Goal: Answer question/provide support

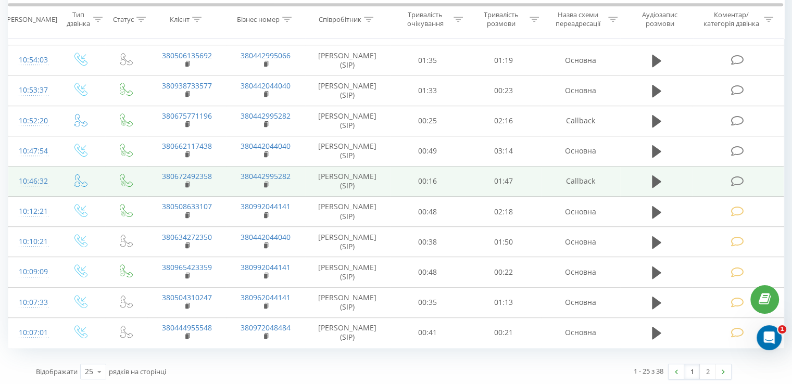
click at [733, 176] on icon at bounding box center [737, 181] width 13 height 11
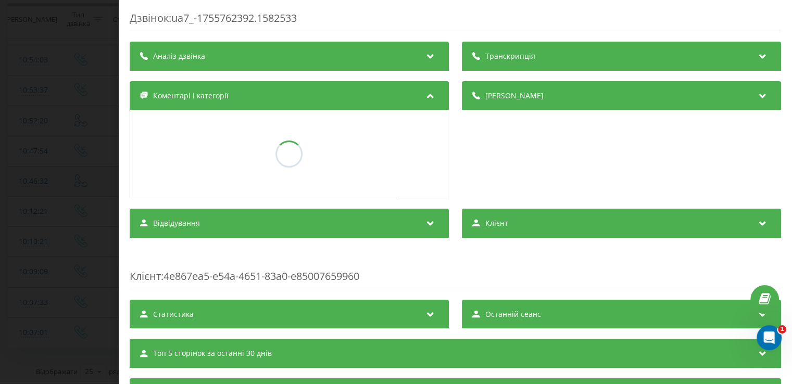
scroll to position [573, 0]
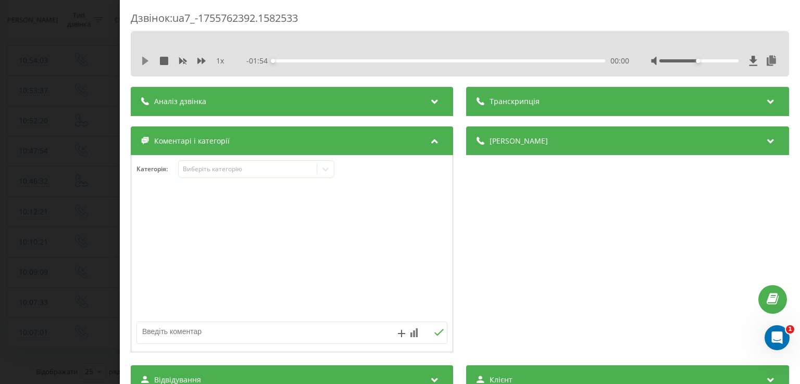
click at [146, 61] on icon at bounding box center [145, 61] width 6 height 8
click at [301, 60] on div "00:09" at bounding box center [439, 60] width 332 height 3
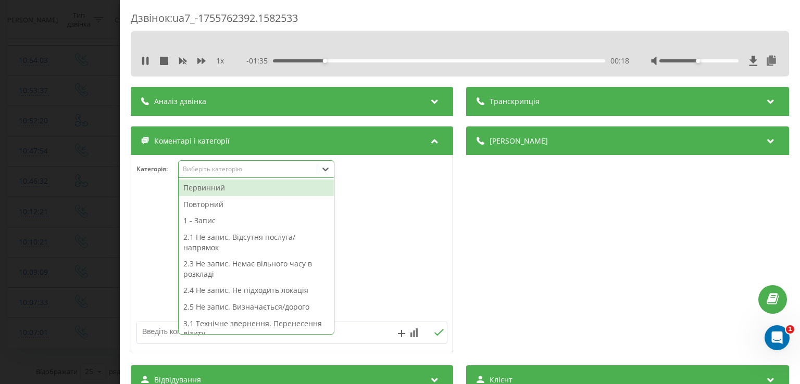
click at [327, 170] on icon at bounding box center [326, 170] width 6 height 4
click at [253, 191] on div "Первинний" at bounding box center [256, 188] width 155 height 17
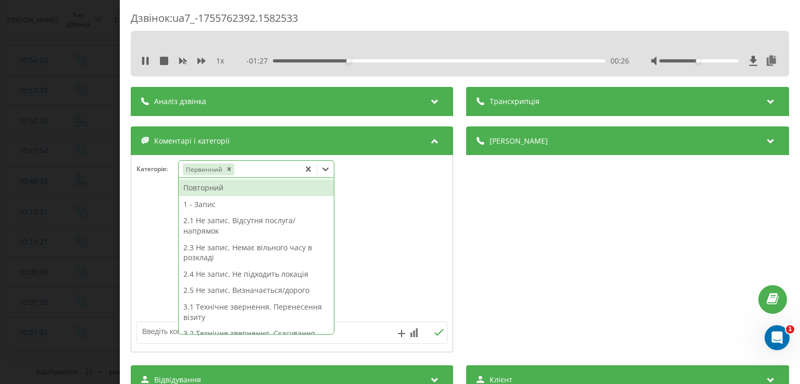
click at [285, 294] on div "2.5 Не запис. Визначається/дорого" at bounding box center [256, 290] width 155 height 17
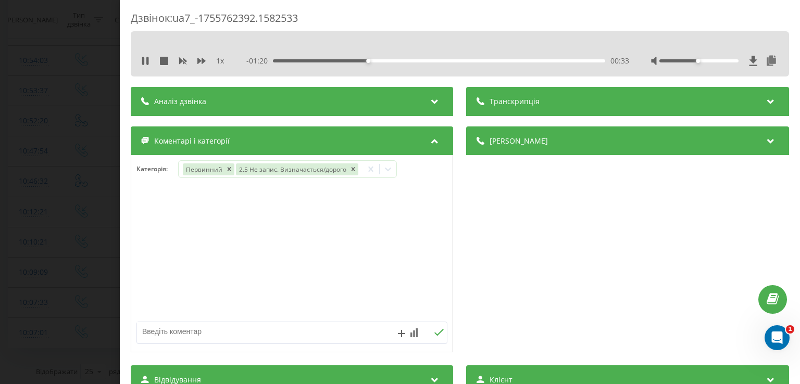
click at [77, 172] on div "Дзвінок : ua7_-1755762392.1582533 1 x - 01:20 00:33 00:33 Транскрипція Для AI-а…" at bounding box center [400, 192] width 800 height 384
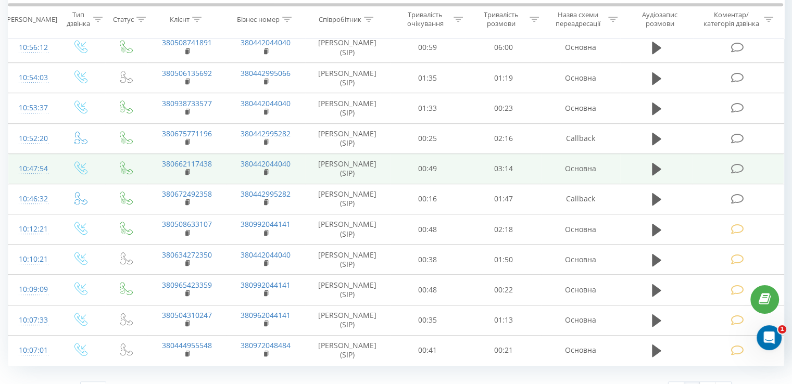
click at [736, 164] on icon at bounding box center [737, 169] width 13 height 11
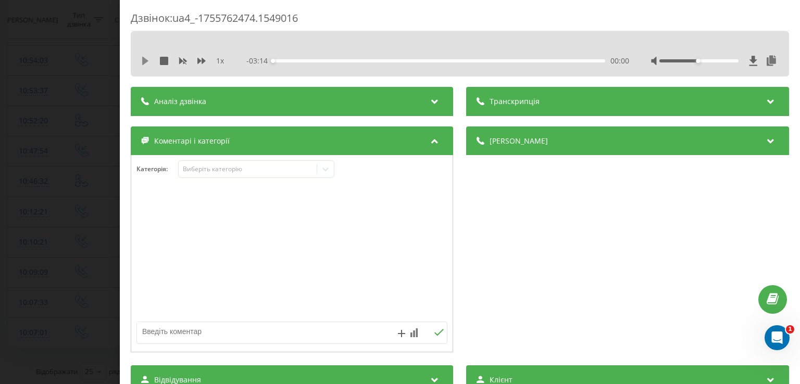
click at [143, 61] on icon at bounding box center [145, 61] width 6 height 8
click at [143, 61] on icon at bounding box center [143, 61] width 2 height 8
click at [330, 173] on icon at bounding box center [325, 169] width 10 height 10
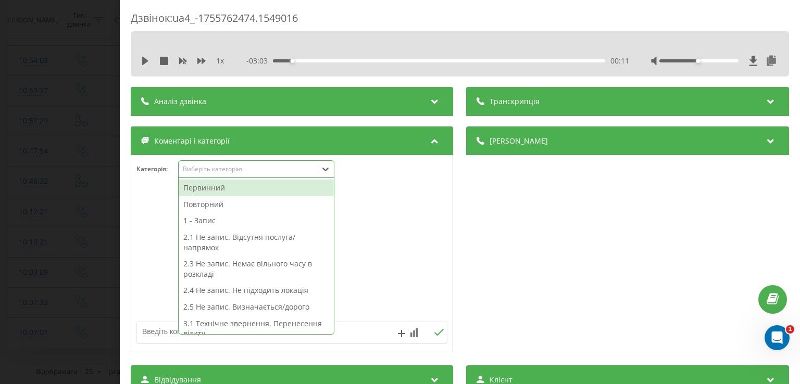
click at [281, 186] on div "Первинний" at bounding box center [256, 188] width 155 height 17
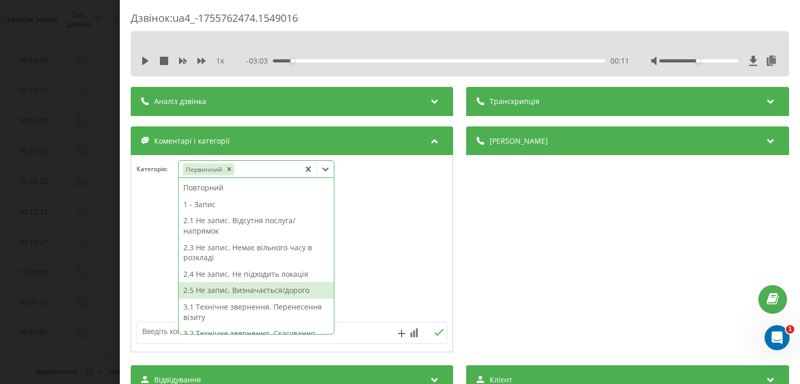
click at [284, 288] on div "2.5 Не запис. Визначається/дорого" at bounding box center [256, 290] width 155 height 17
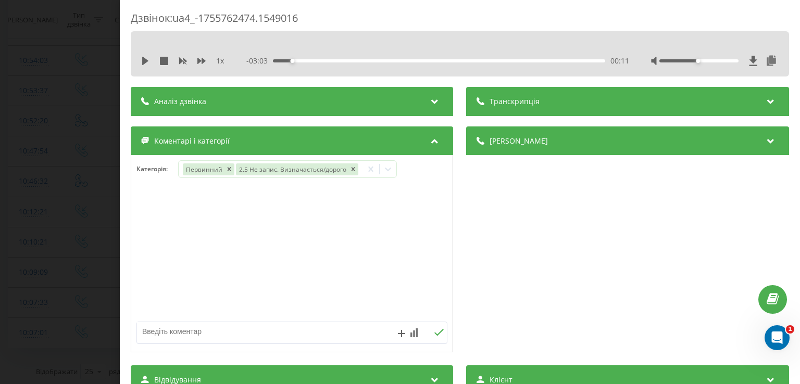
click at [163, 246] on div at bounding box center [291, 254] width 321 height 125
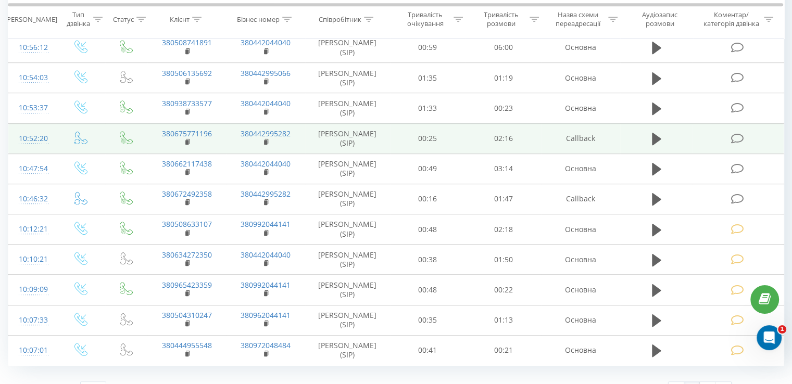
click at [731, 133] on icon at bounding box center [737, 138] width 13 height 11
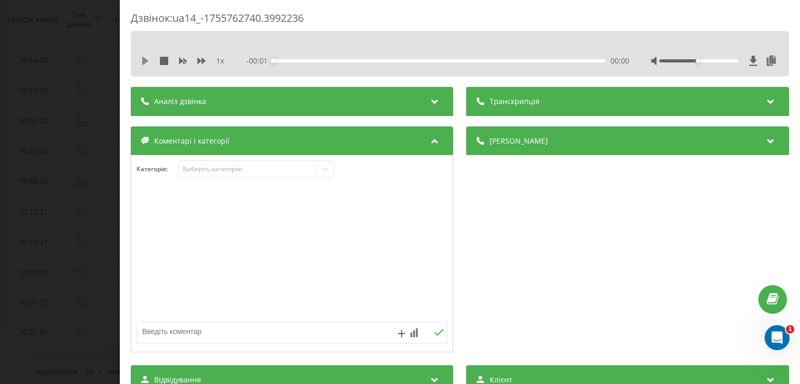
click at [148, 61] on icon at bounding box center [145, 61] width 6 height 8
click at [292, 59] on div "- 02:27 00:01 00:01" at bounding box center [438, 61] width 382 height 10
click at [301, 62] on div "00:12" at bounding box center [439, 60] width 332 height 3
click at [313, 60] on div "00:18" at bounding box center [439, 60] width 332 height 3
click at [521, 61] on div "01:52" at bounding box center [439, 60] width 332 height 3
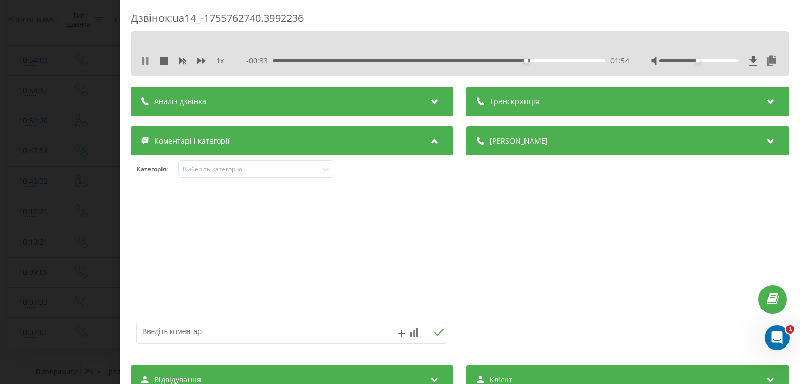
click at [142, 59] on icon at bounding box center [145, 61] width 8 height 8
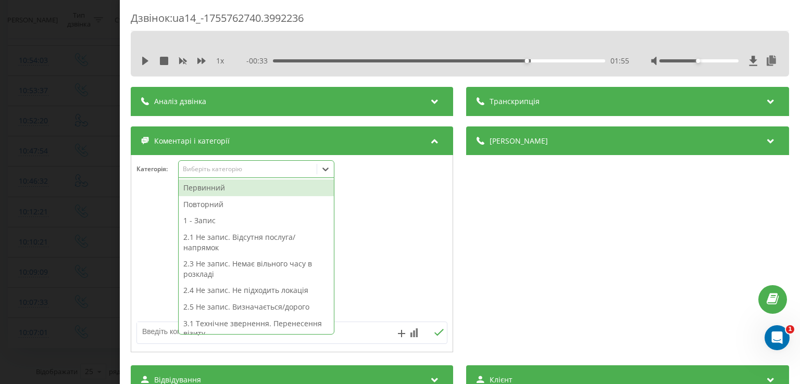
click at [327, 172] on icon at bounding box center [325, 169] width 10 height 10
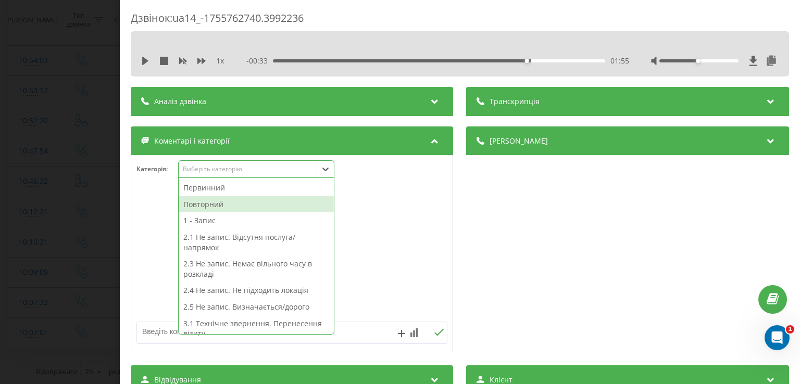
click at [263, 206] on div "Повторний" at bounding box center [256, 204] width 155 height 17
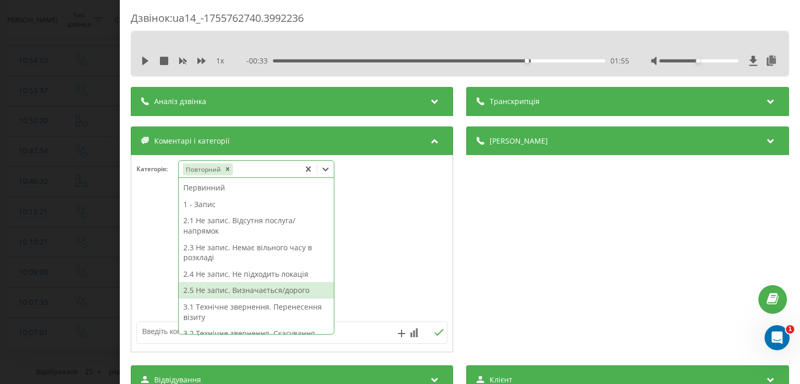
click at [262, 292] on div "2.5 Не запис. Визначається/дорого" at bounding box center [256, 290] width 155 height 17
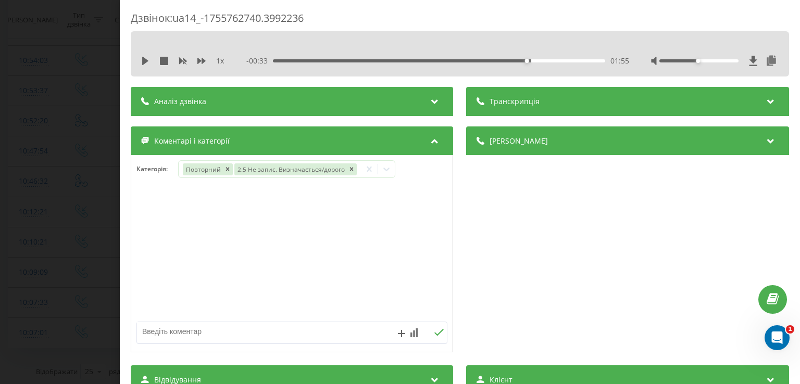
click at [42, 205] on div "Дзвінок : ua14_-1755762740.3992236 1 x - 00:33 01:55 01:55 Транскрипція Для AI-…" at bounding box center [400, 192] width 800 height 384
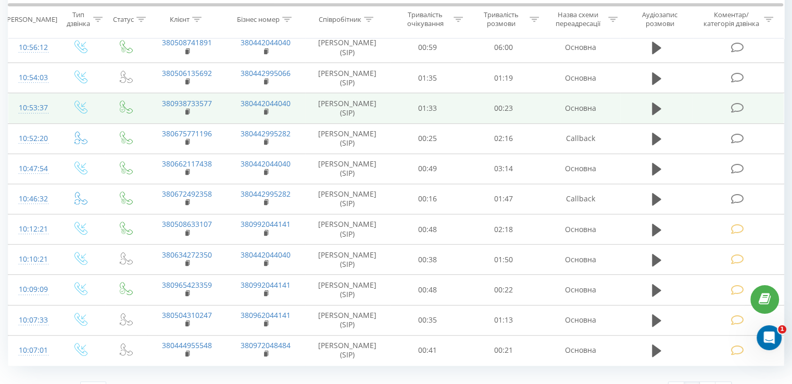
click at [744, 103] on span at bounding box center [738, 108] width 15 height 10
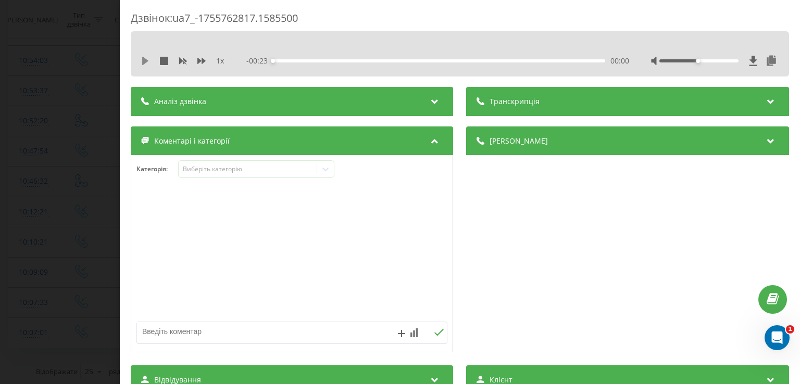
click at [148, 60] on icon at bounding box center [145, 61] width 8 height 8
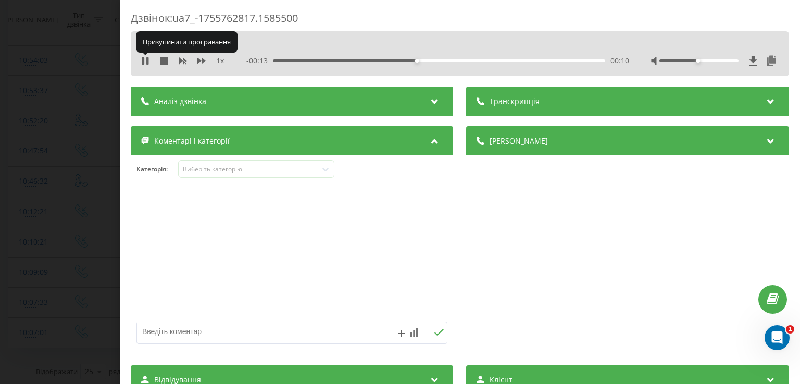
click at [148, 60] on icon at bounding box center [147, 61] width 2 height 8
click at [329, 169] on icon at bounding box center [326, 170] width 6 height 4
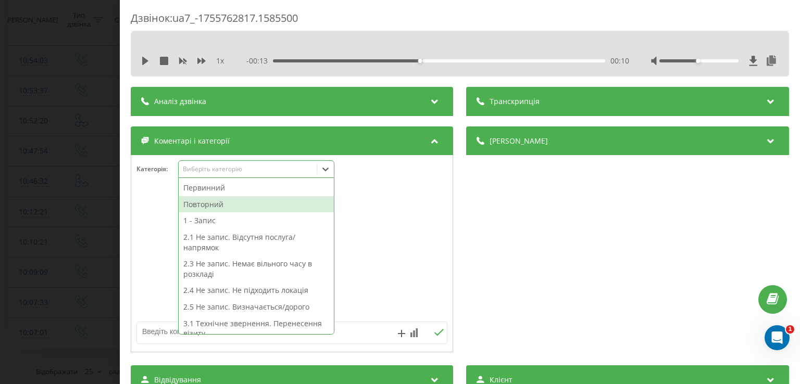
click at [276, 207] on div "Повторний" at bounding box center [256, 204] width 155 height 17
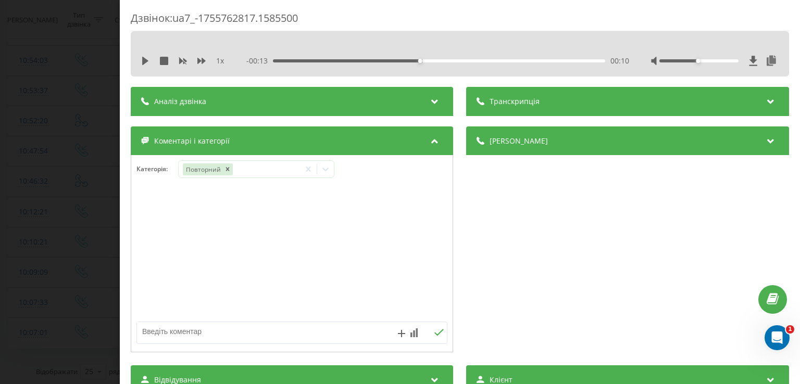
click at [138, 251] on div at bounding box center [291, 254] width 321 height 125
click at [192, 329] on textarea at bounding box center [261, 331] width 248 height 19
type textarea "пац записаний уточнення"
click at [57, 168] on div "Дзвінок : ua7_-1755762817.1585500 1 x - 00:13 00:10 00:10 Транскрипція Для AI-а…" at bounding box center [400, 192] width 800 height 384
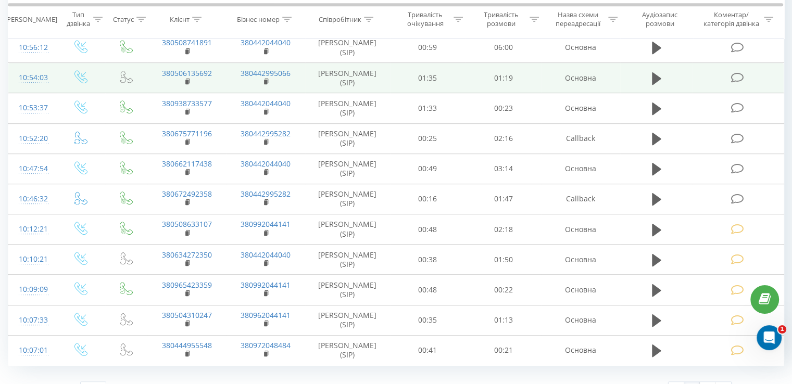
click at [740, 73] on icon at bounding box center [737, 77] width 13 height 11
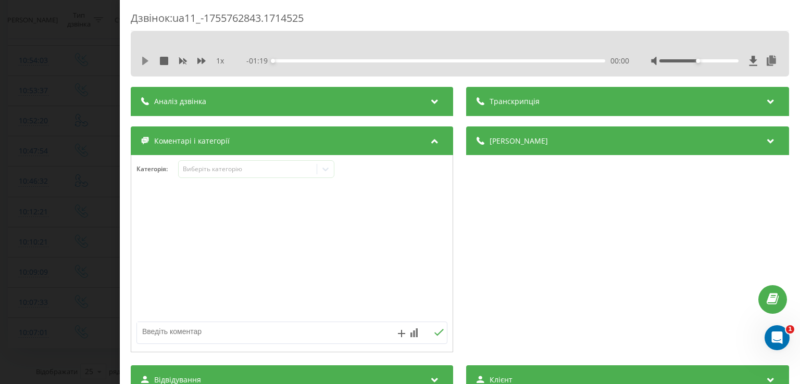
click at [142, 59] on icon at bounding box center [145, 61] width 6 height 8
click at [143, 60] on icon at bounding box center [143, 61] width 2 height 8
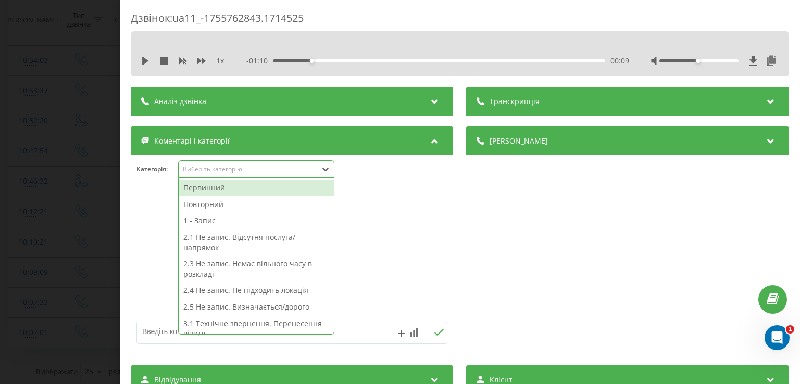
click at [329, 173] on icon at bounding box center [325, 169] width 10 height 10
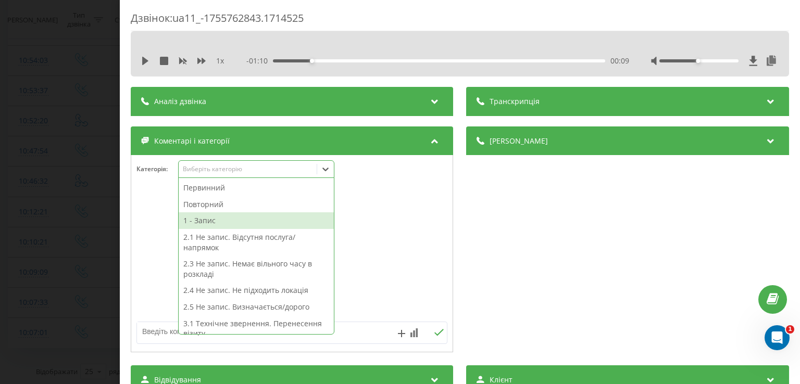
click at [281, 217] on div "1 - Запис" at bounding box center [256, 221] width 155 height 17
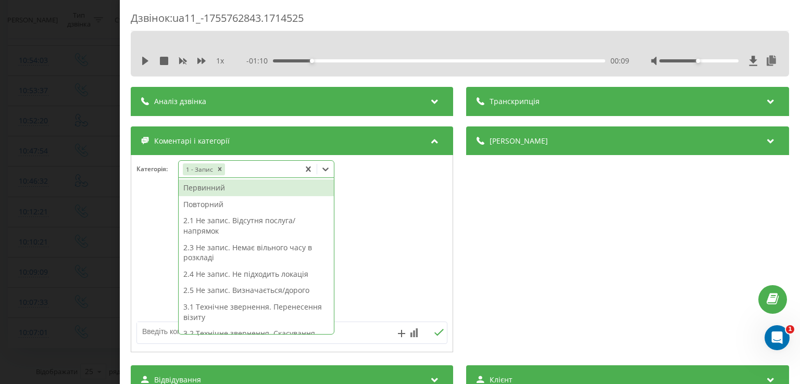
click at [266, 201] on div "Повторний" at bounding box center [256, 204] width 155 height 17
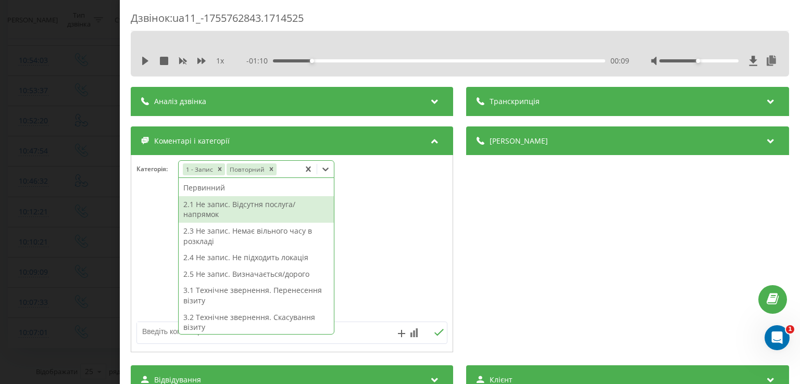
click at [248, 203] on div "2.1 Не запис. Відсутня послуга/напрямок" at bounding box center [256, 209] width 155 height 27
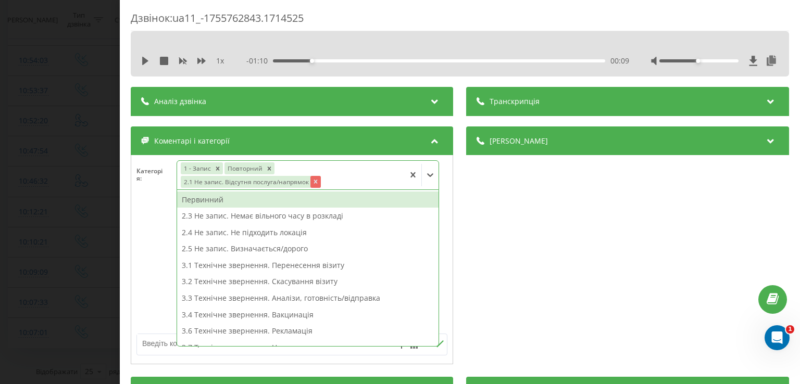
click at [314, 181] on icon "Remove 2.1 Не запис. Відсутня послуга/напрямок" at bounding box center [316, 182] width 4 height 4
click at [216, 166] on icon "Remove 1 - Запис" at bounding box center [218, 168] width 7 height 7
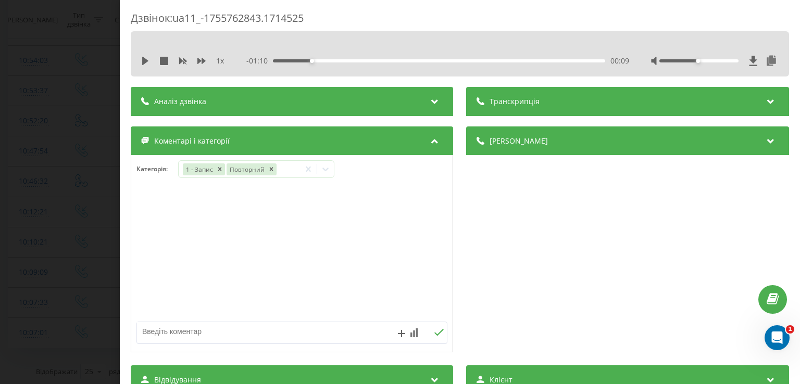
click at [129, 217] on div "Дзвінок : ua11_-1755762843.1714525 1 x - 01:10 00:09 00:09 Транскрипція Для AI-…" at bounding box center [460, 192] width 680 height 384
click at [368, 169] on icon "Remove 2.1 Не запис. Відсутня послуга/напрямок" at bounding box center [370, 170] width 4 height 4
click at [208, 328] on textarea at bounding box center [261, 331] width 248 height 19
type textarea "пац записана уточнення"
click at [45, 158] on div "Дзвінок : ua11_-1755762843.1714525 1 x - 01:10 00:09 00:09 Транскрипція Для AI-…" at bounding box center [400, 192] width 800 height 384
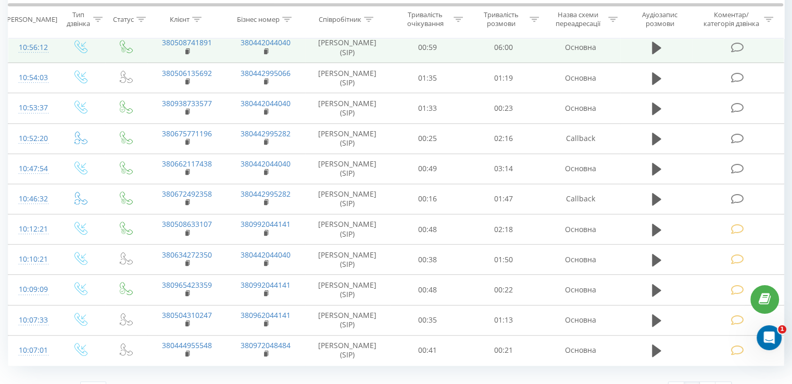
click at [708, 46] on td at bounding box center [738, 47] width 91 height 30
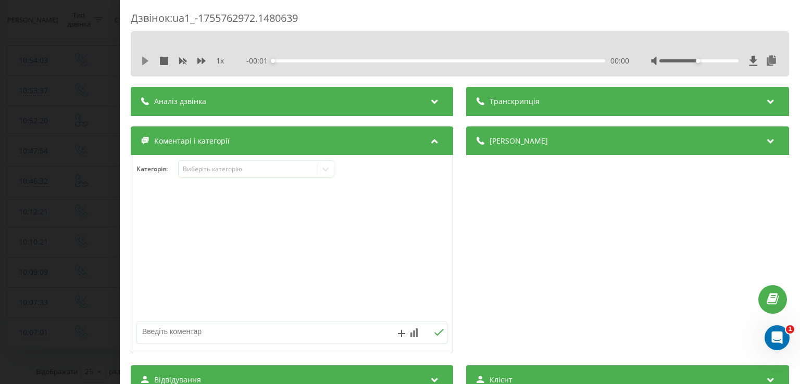
click at [142, 58] on icon at bounding box center [145, 61] width 6 height 8
click at [142, 58] on icon at bounding box center [143, 61] width 2 height 8
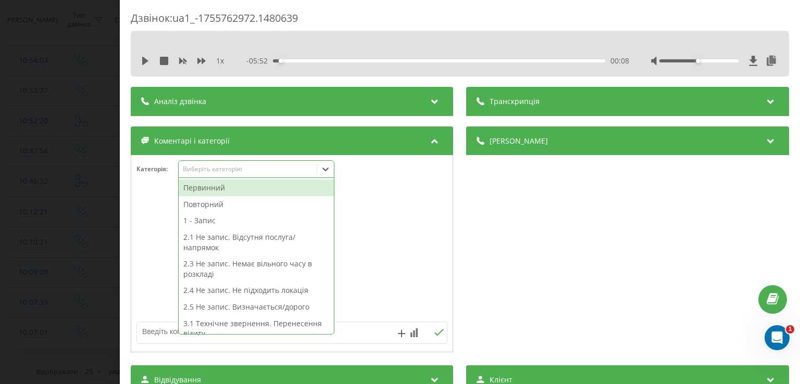
click at [325, 169] on icon at bounding box center [326, 170] width 6 height 4
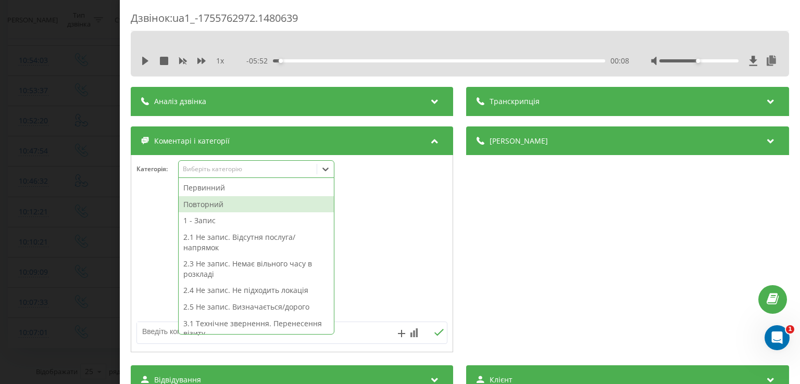
click at [283, 201] on div "Повторний" at bounding box center [256, 204] width 155 height 17
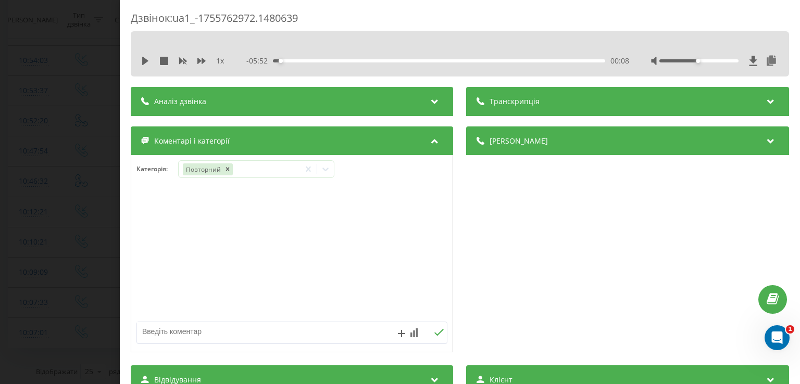
click at [153, 249] on div at bounding box center [291, 254] width 321 height 125
click at [179, 338] on textarea at bounding box center [261, 331] width 248 height 19
type textarea "пац записаний уточнення"
click at [59, 159] on div "Дзвінок : ua1_-1755762972.1480639 1 x - 05:52 00:08 00:08 Транскрипція Для AI-а…" at bounding box center [400, 192] width 800 height 384
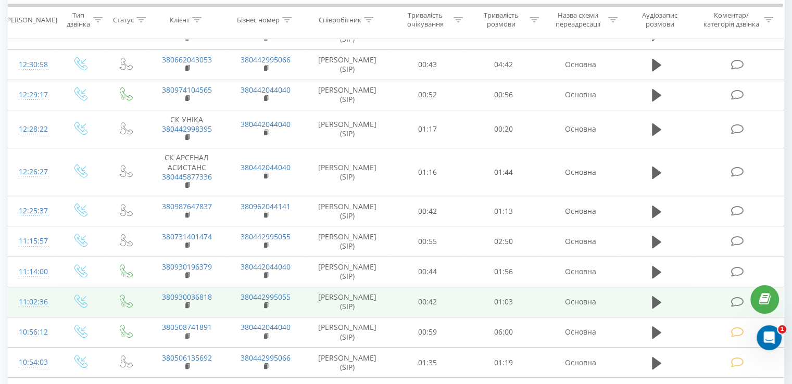
click at [731, 299] on icon at bounding box center [737, 302] width 13 height 11
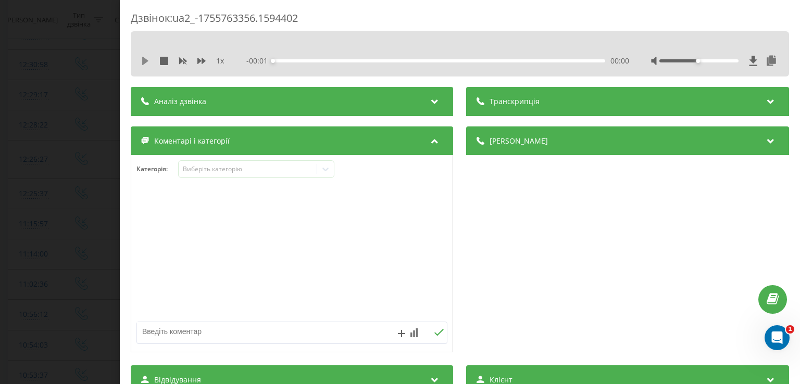
click at [142, 59] on icon at bounding box center [145, 61] width 8 height 8
click at [142, 60] on icon at bounding box center [145, 61] width 8 height 8
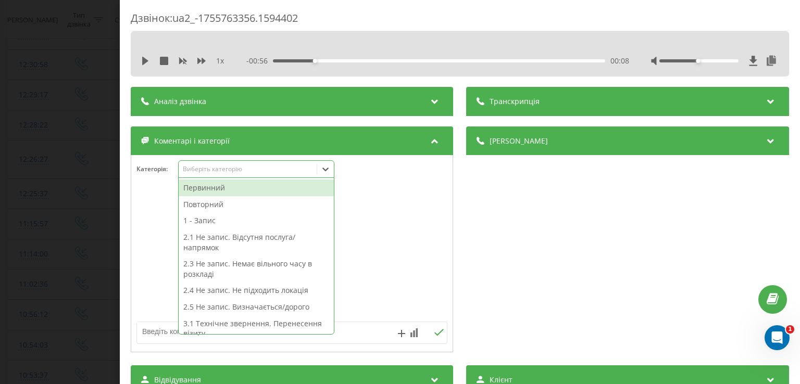
click at [325, 172] on icon at bounding box center [325, 169] width 10 height 10
click at [261, 188] on div "Первинний" at bounding box center [256, 188] width 155 height 17
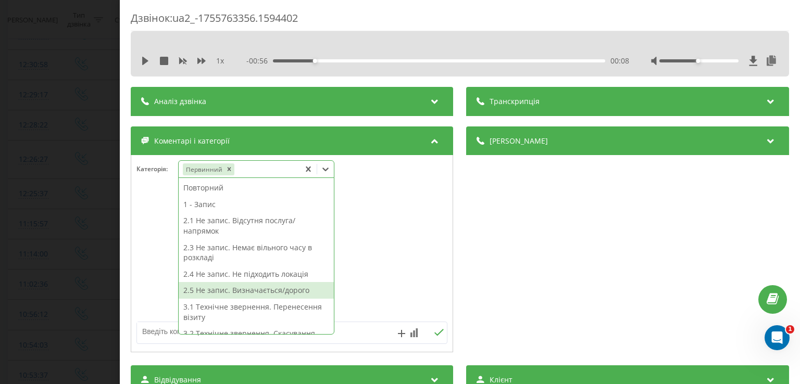
click at [277, 291] on div "2.5 Не запис. Визначається/дорого" at bounding box center [256, 290] width 155 height 17
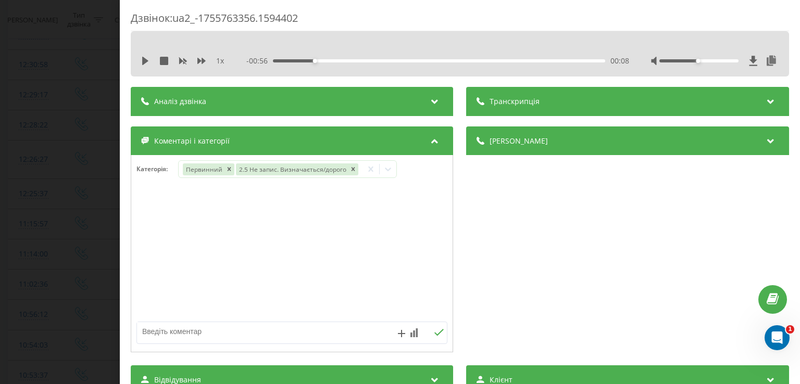
click at [82, 203] on div "Дзвінок : ua2_-1755763356.1594402 1 x - 00:56 00:08 00:08 Транскрипція Для AI-а…" at bounding box center [400, 192] width 800 height 384
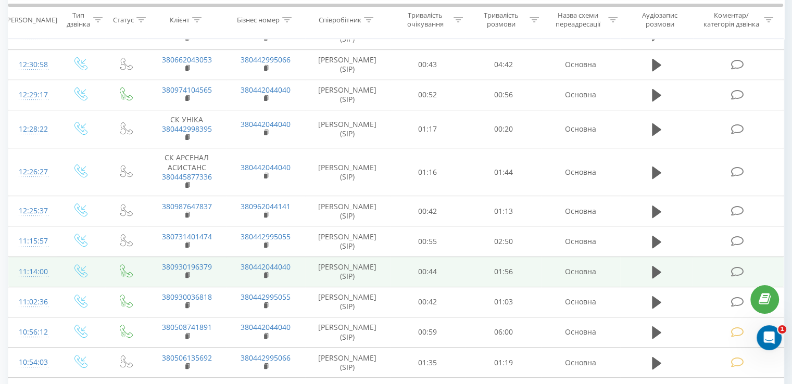
click at [737, 267] on icon at bounding box center [737, 272] width 13 height 11
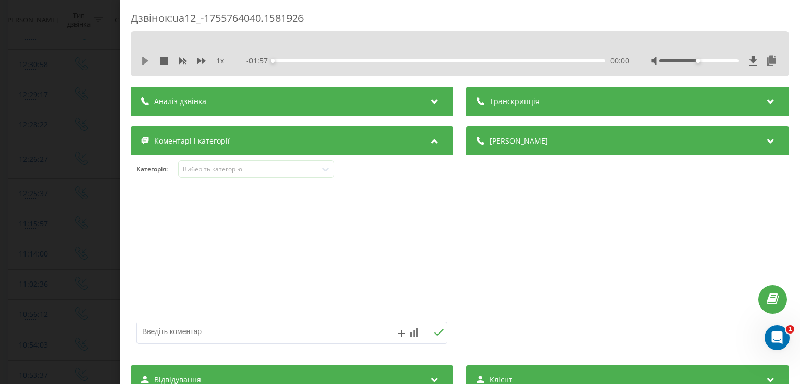
click at [146, 57] on icon at bounding box center [145, 61] width 8 height 8
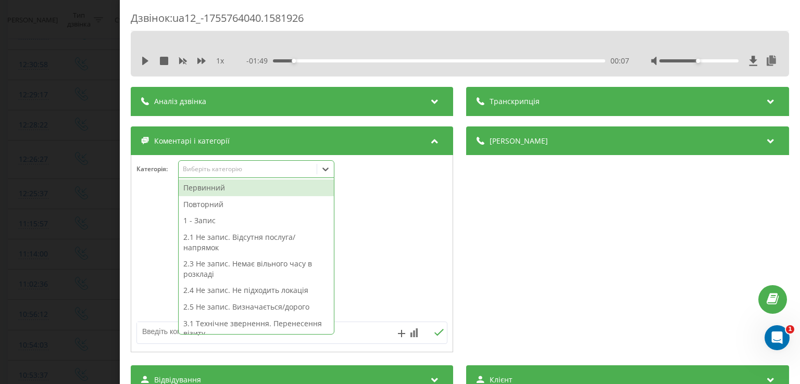
click at [327, 171] on icon at bounding box center [325, 169] width 10 height 10
click at [267, 194] on div "Первинний" at bounding box center [256, 188] width 155 height 17
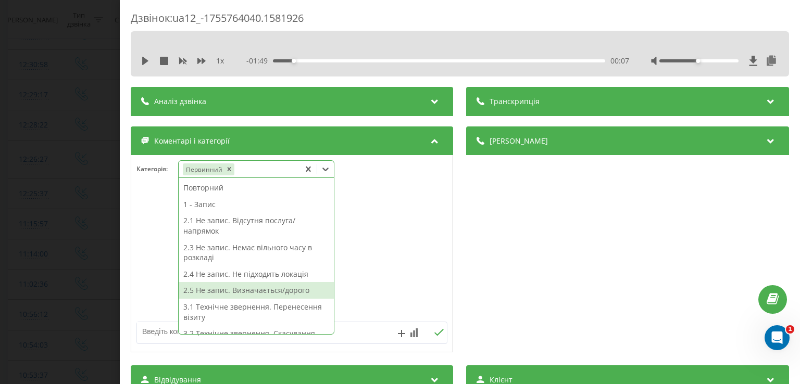
click at [266, 287] on div "2.5 Не запис. Визначається/дорого" at bounding box center [256, 290] width 155 height 17
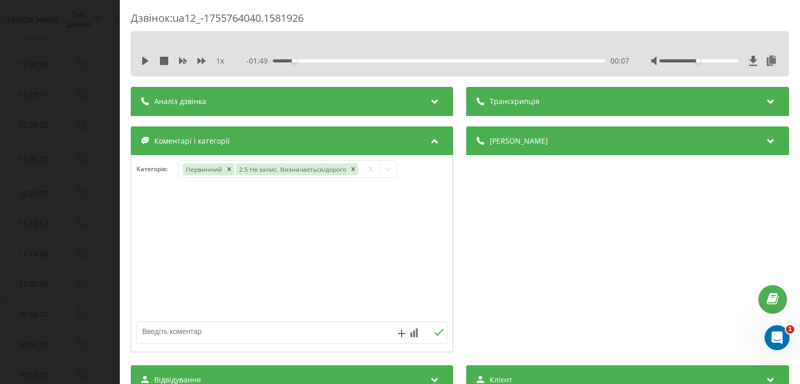
click at [47, 191] on div "Дзвінок : ua12_-1755764040.1581926 1 x - 01:49 00:07 00:07 Транскрипція Для AI-…" at bounding box center [400, 192] width 800 height 384
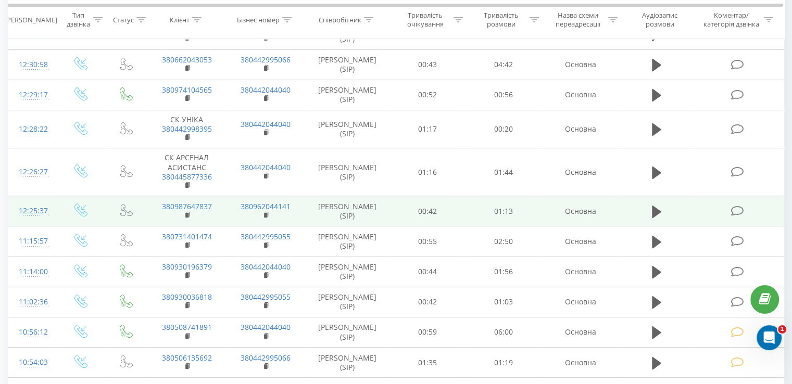
click at [737, 210] on icon at bounding box center [737, 211] width 13 height 11
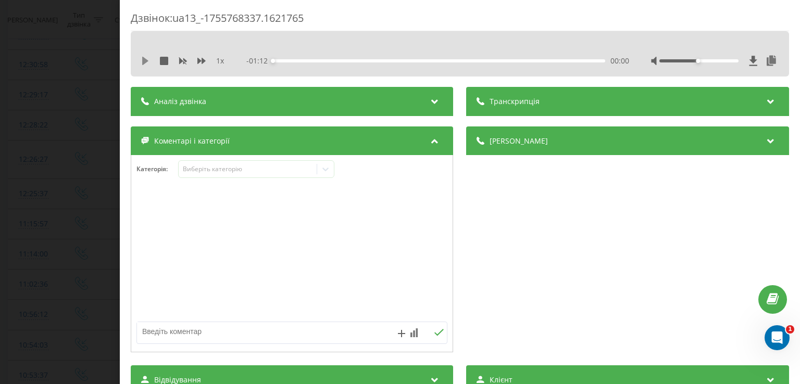
click at [143, 61] on icon at bounding box center [145, 61] width 6 height 8
click at [143, 61] on icon at bounding box center [143, 61] width 2 height 8
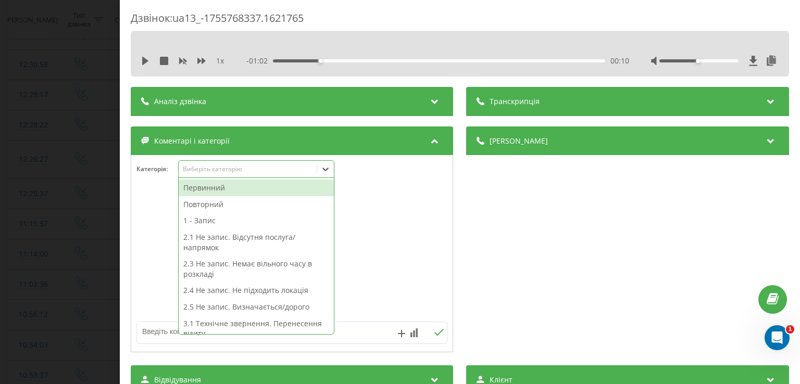
click at [329, 166] on icon at bounding box center [325, 169] width 10 height 10
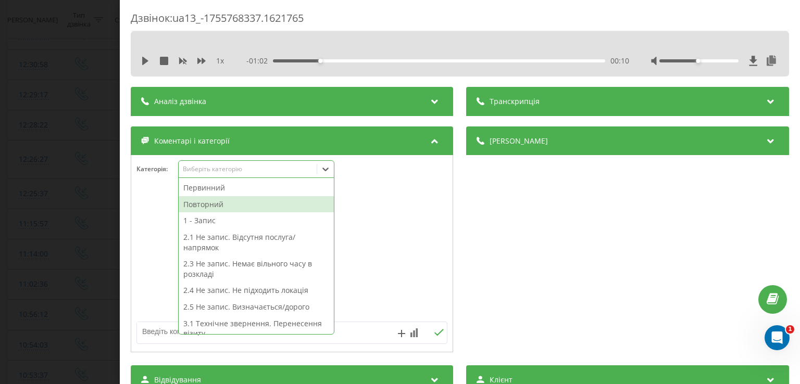
click at [265, 203] on div "Повторний" at bounding box center [256, 204] width 155 height 17
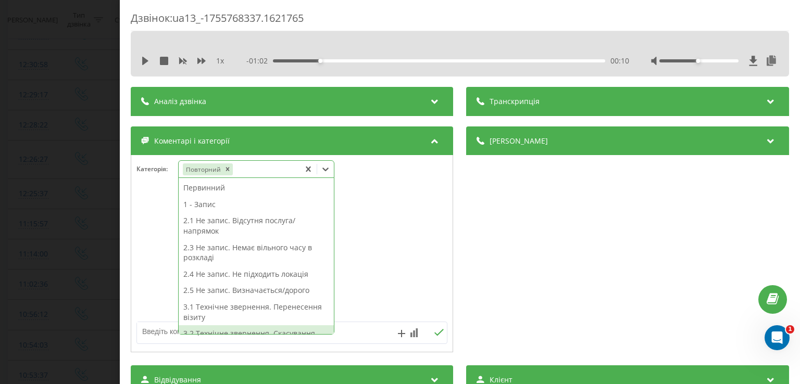
click at [285, 330] on div "3.2 Технічне звернення. Скасування візиту" at bounding box center [256, 339] width 155 height 27
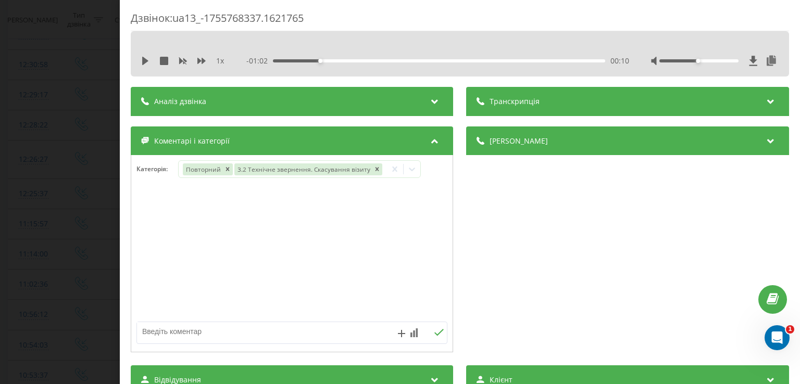
click at [159, 241] on div at bounding box center [291, 254] width 321 height 125
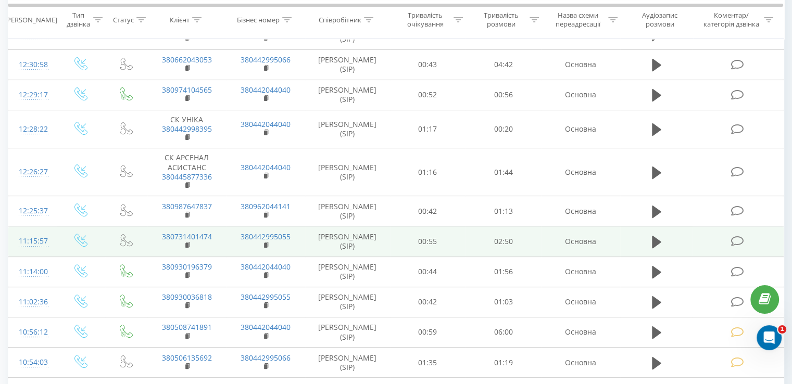
click at [745, 240] on span at bounding box center [738, 241] width 15 height 10
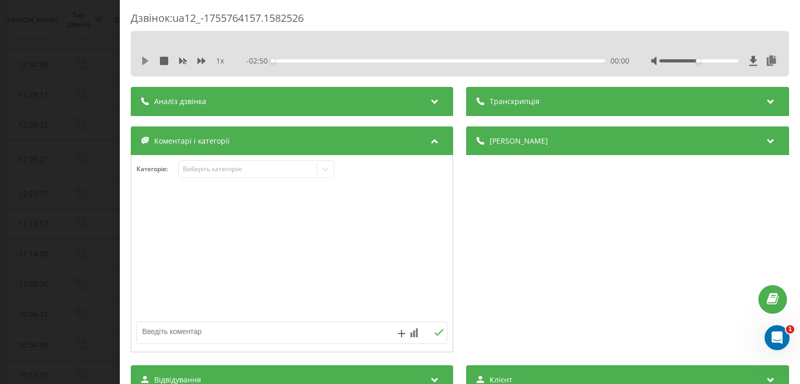
click at [149, 60] on icon at bounding box center [145, 61] width 8 height 8
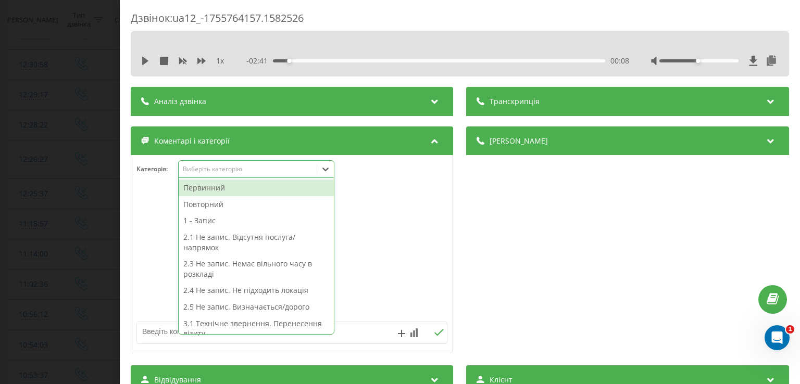
click at [327, 168] on icon at bounding box center [325, 169] width 10 height 10
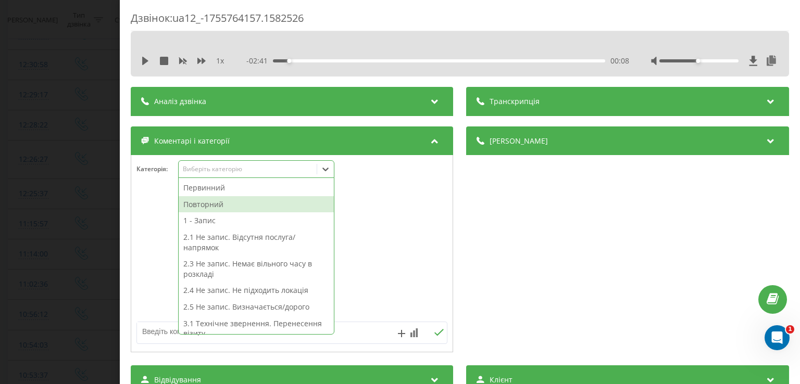
click at [266, 203] on div "Повторний" at bounding box center [256, 204] width 155 height 17
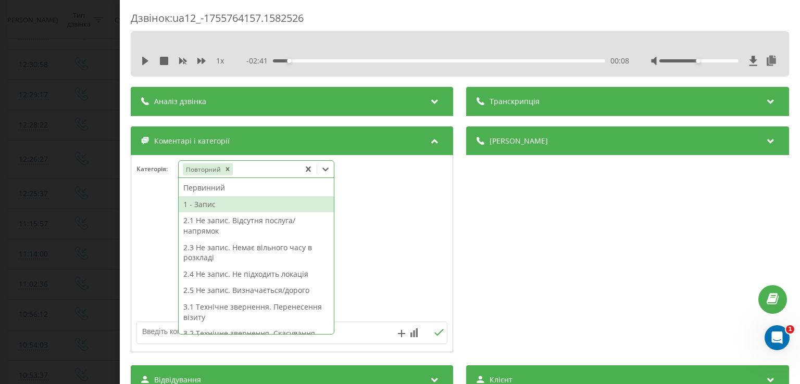
click at [258, 203] on div "1 - Запис" at bounding box center [256, 204] width 155 height 17
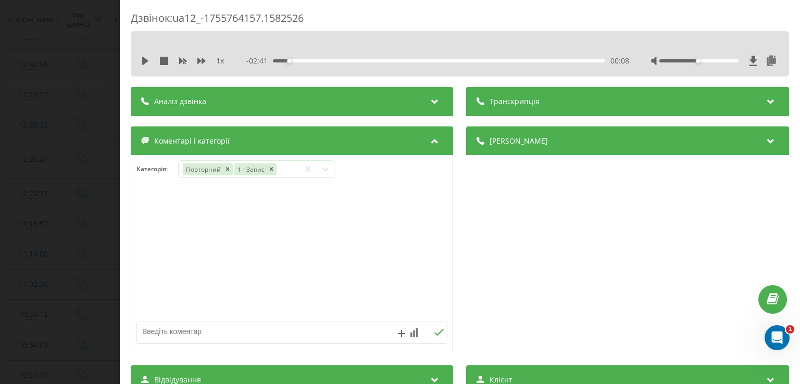
click at [50, 171] on div "Дзвінок : ua12_-1755764157.1582526 1 x - 02:41 00:08 00:08 Транскрипція Для AI-…" at bounding box center [400, 192] width 800 height 384
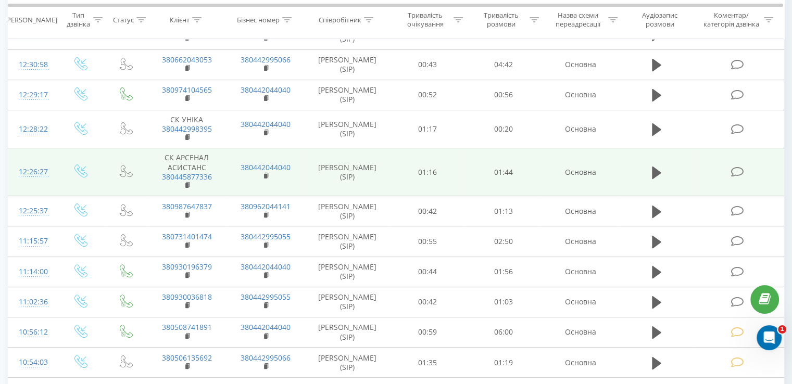
click at [727, 180] on td at bounding box center [738, 172] width 91 height 48
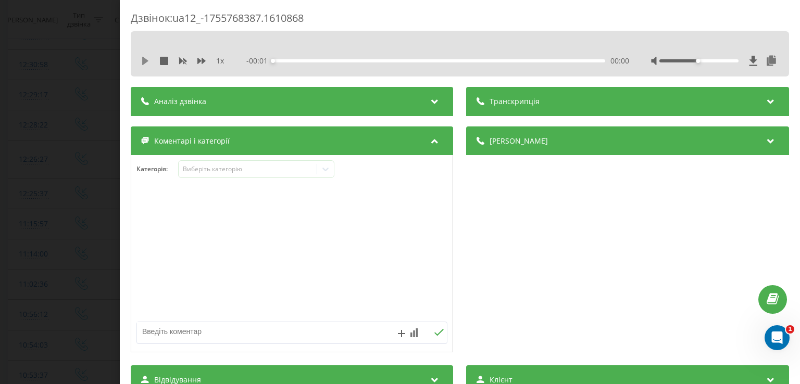
click at [147, 58] on icon at bounding box center [145, 61] width 8 height 8
click at [146, 62] on icon at bounding box center [145, 61] width 8 height 8
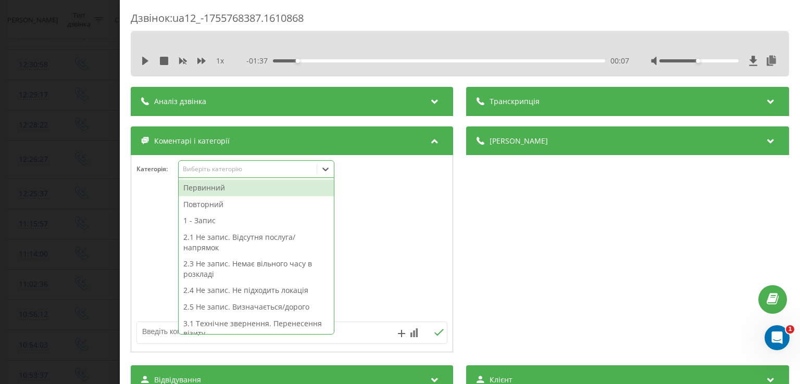
click at [328, 170] on icon at bounding box center [326, 170] width 6 height 4
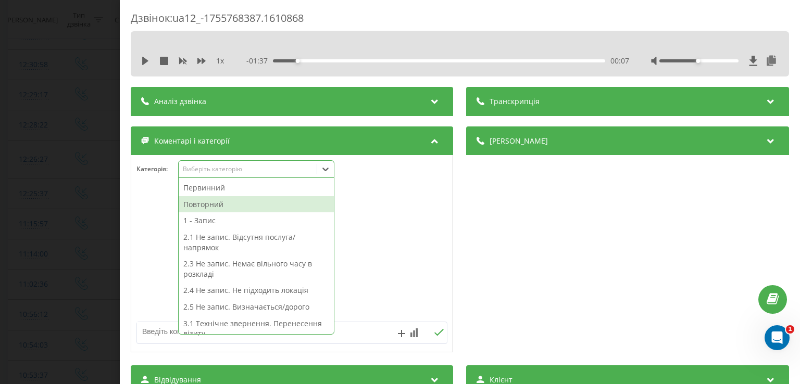
click at [263, 205] on div "Повторний" at bounding box center [256, 204] width 155 height 17
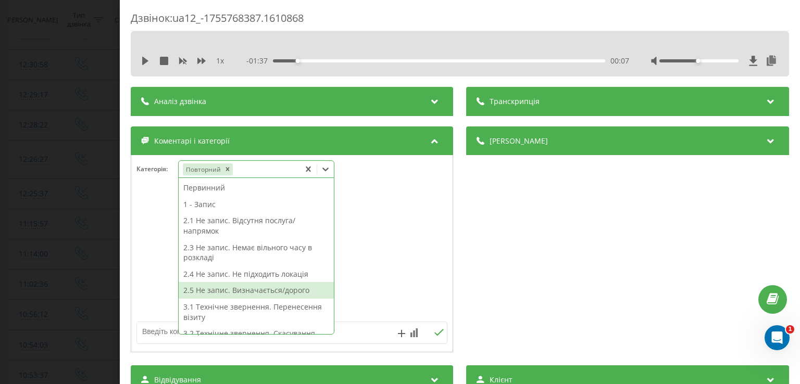
click at [264, 288] on div "2.5 Не запис. Визначається/дорого" at bounding box center [256, 290] width 155 height 17
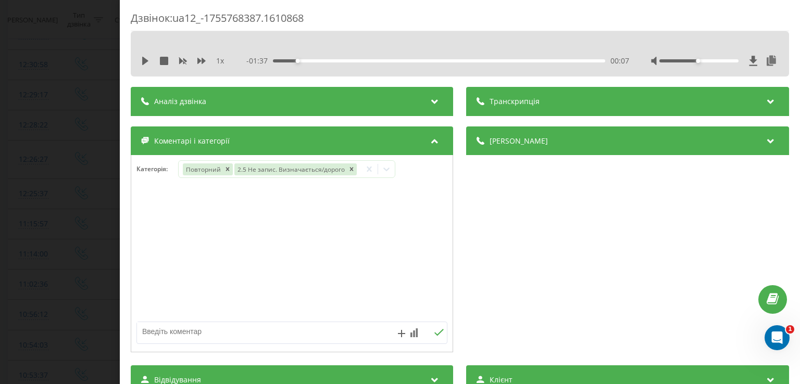
click at [93, 231] on div "Дзвінок : ua12_-1755768387.1610868 1 x - 01:37 00:07 00:07 Транскрипція Для AI-…" at bounding box center [400, 192] width 800 height 384
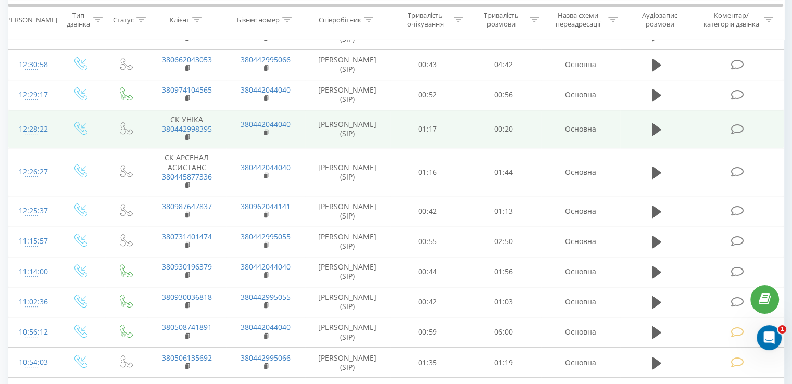
click at [736, 127] on icon at bounding box center [737, 129] width 13 height 11
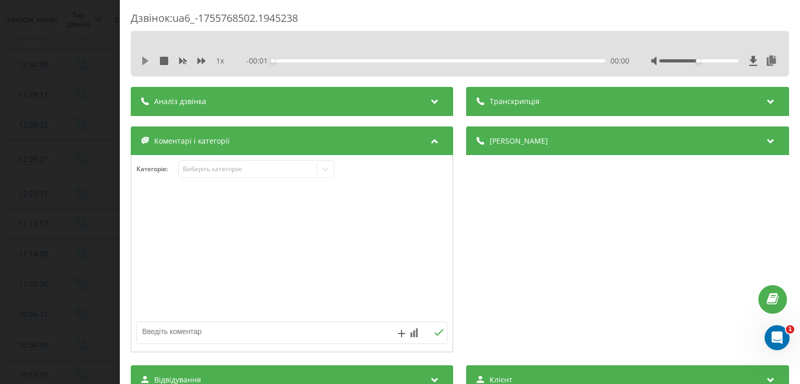
click at [146, 60] on icon at bounding box center [145, 61] width 6 height 8
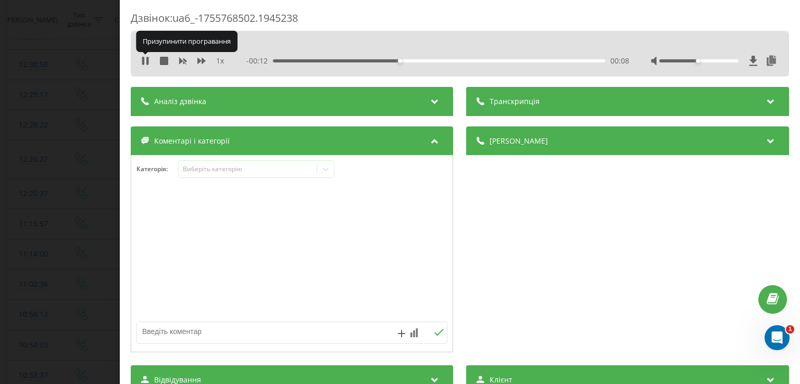
click at [146, 60] on icon at bounding box center [145, 61] width 8 height 8
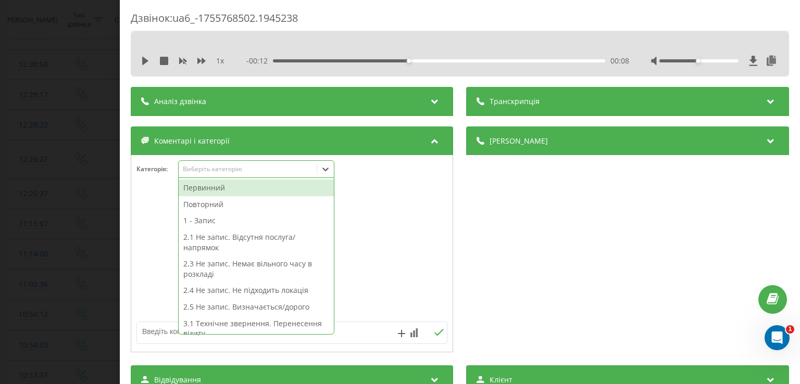
click at [327, 165] on icon at bounding box center [325, 169] width 10 height 10
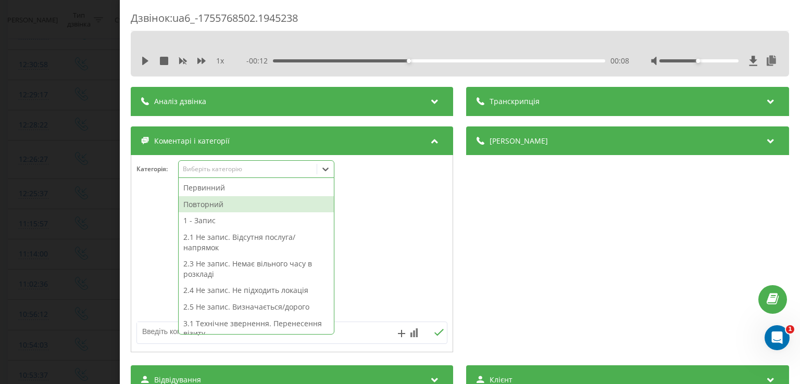
click at [290, 201] on div "Повторний" at bounding box center [256, 204] width 155 height 17
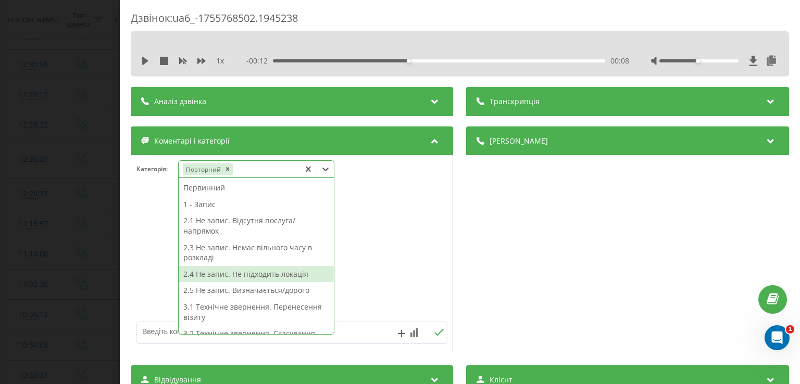
click at [276, 278] on div "2.4 Не запис. Не підходить локація" at bounding box center [256, 274] width 155 height 17
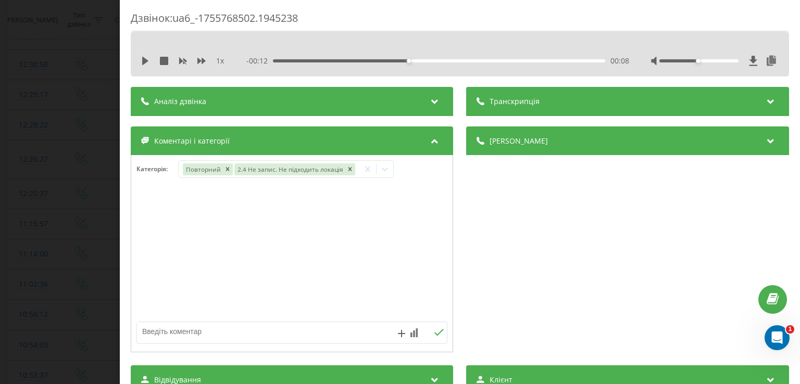
click at [60, 253] on div "Дзвінок : ua6_-1755768502.1945238 1 x - 00:12 00:08 00:08 Транскрипція Для AI-а…" at bounding box center [400, 192] width 800 height 384
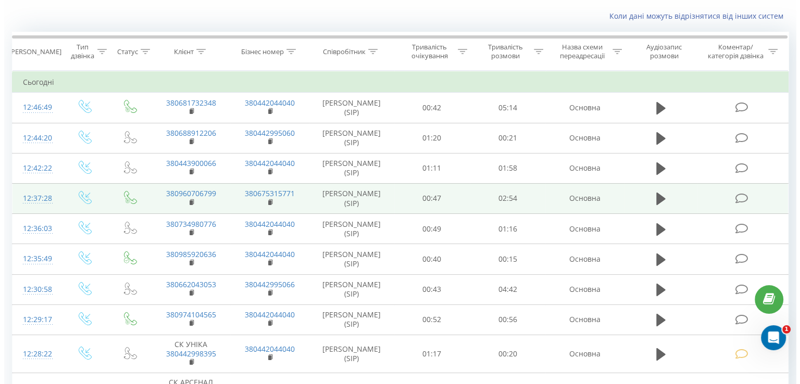
scroll to position [69, 0]
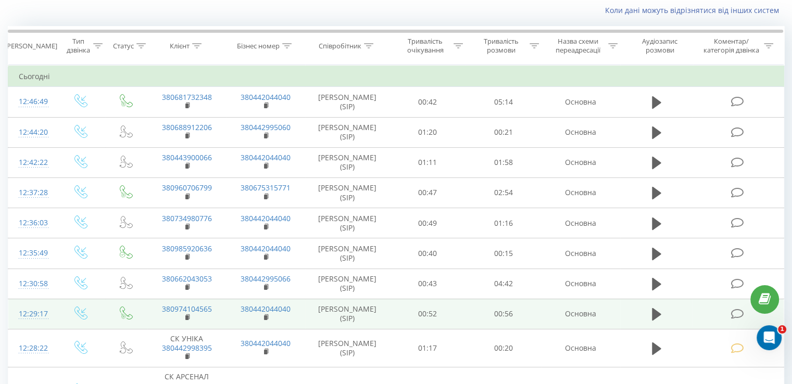
click at [737, 306] on td at bounding box center [738, 314] width 91 height 30
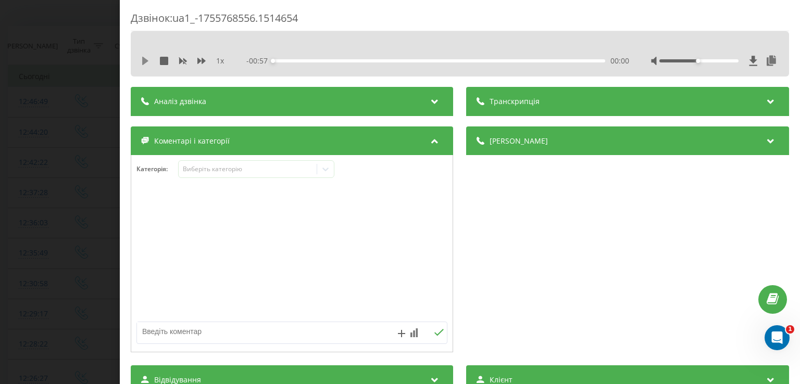
click at [147, 59] on icon at bounding box center [145, 61] width 8 height 8
click at [147, 61] on icon at bounding box center [147, 61] width 2 height 8
click at [147, 61] on icon at bounding box center [145, 61] width 6 height 8
click at [142, 57] on icon at bounding box center [145, 61] width 8 height 8
click at [327, 169] on icon at bounding box center [325, 169] width 10 height 10
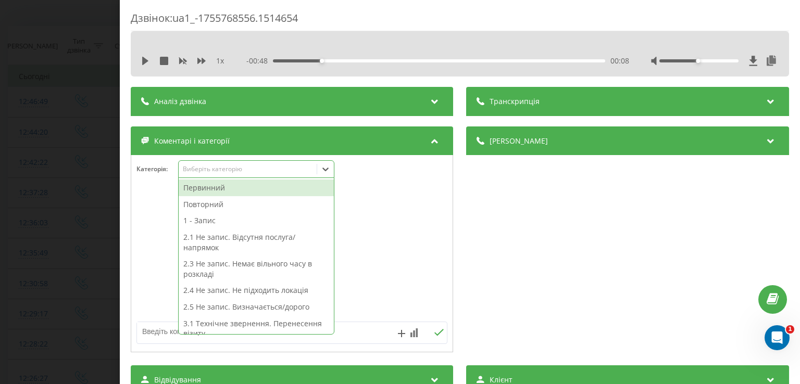
click at [238, 189] on div "Первинний" at bounding box center [256, 188] width 155 height 17
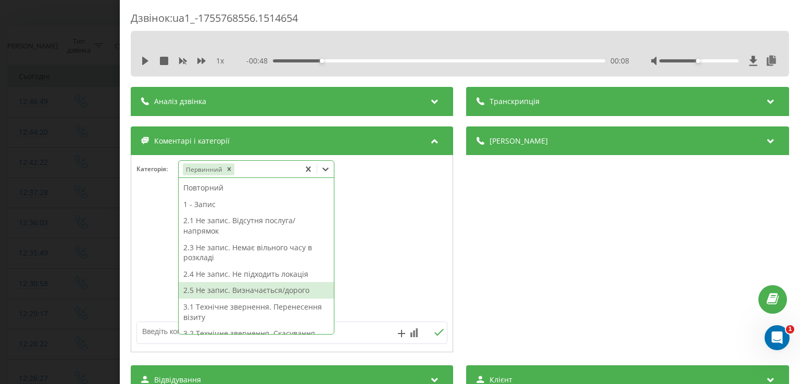
click at [260, 290] on div "2.5 Не запис. Визначається/дорого" at bounding box center [256, 290] width 155 height 17
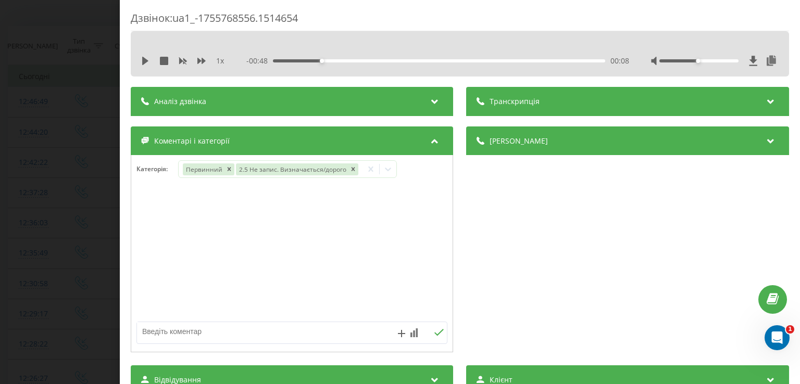
click at [83, 207] on div "Дзвінок : ua1_-1755768556.1514654 1 x - 00:48 00:08 00:08 Транскрипція Для AI-а…" at bounding box center [400, 192] width 800 height 384
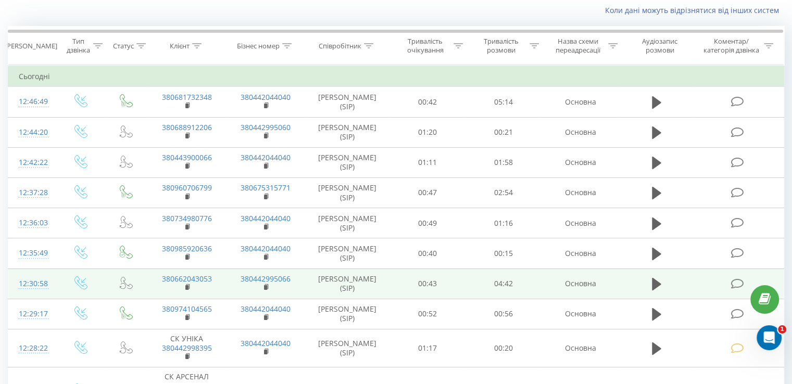
click at [748, 275] on td at bounding box center [738, 284] width 91 height 30
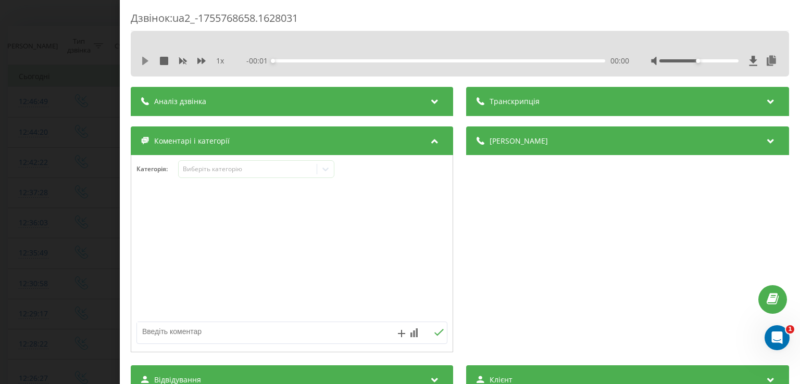
click at [142, 63] on icon at bounding box center [145, 61] width 6 height 8
click at [142, 63] on icon at bounding box center [143, 61] width 2 height 8
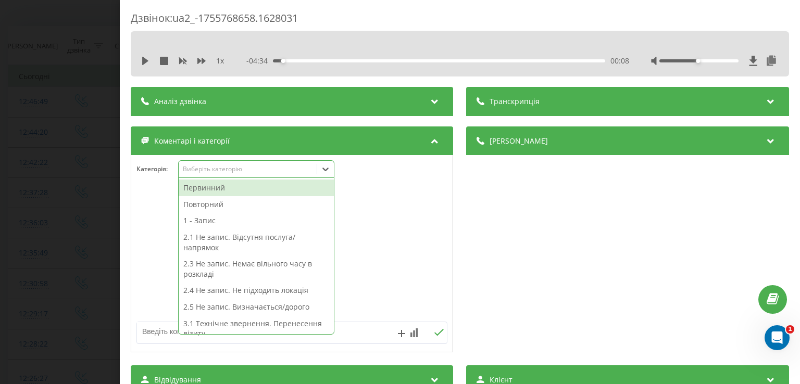
click at [329, 169] on icon at bounding box center [326, 170] width 6 height 4
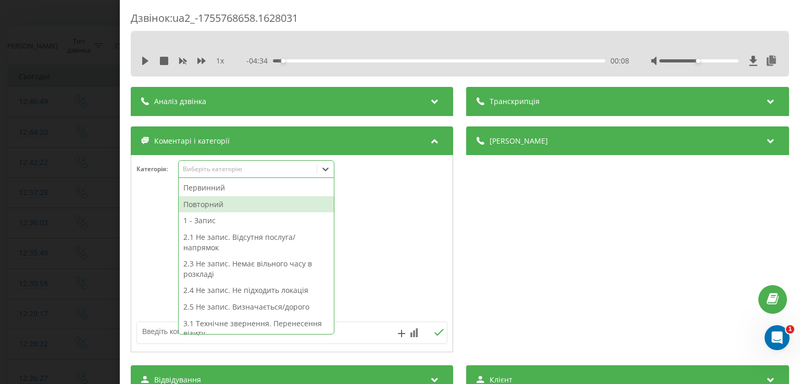
click at [256, 204] on div "Повторний" at bounding box center [256, 204] width 155 height 17
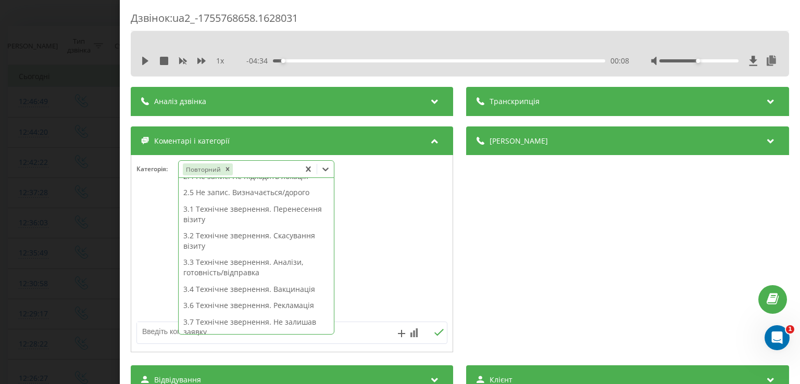
scroll to position [108, 0]
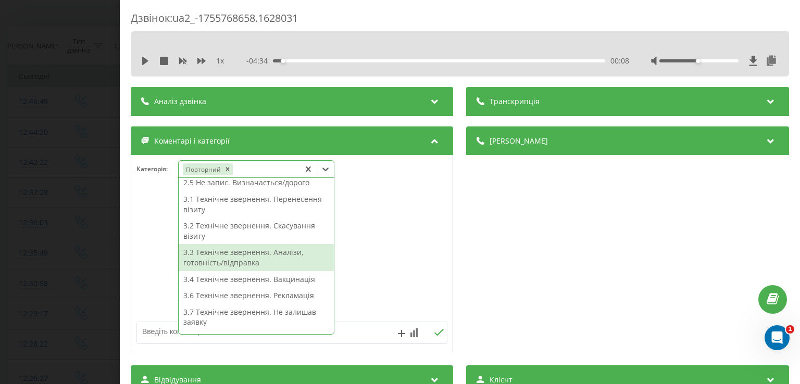
click at [265, 260] on div "3.3 Технічне звернення. Аналізи, готовність/відправка" at bounding box center [256, 257] width 155 height 27
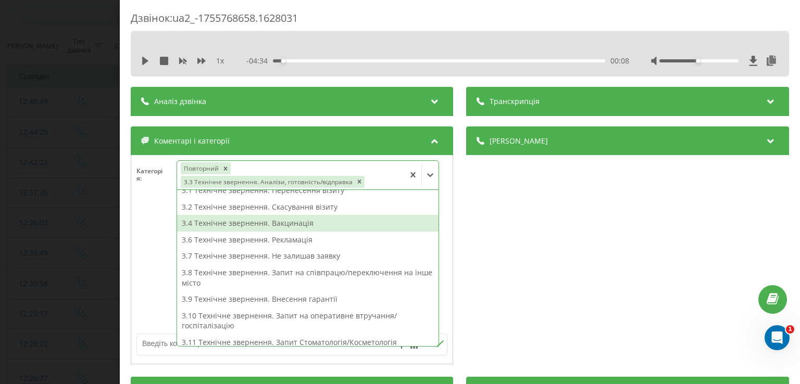
scroll to position [88, 0]
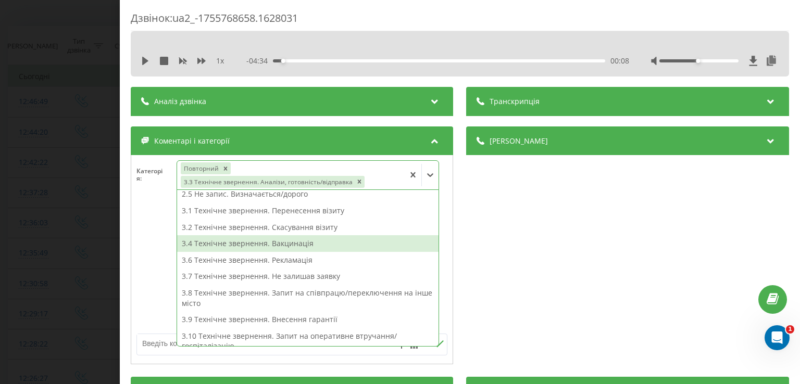
click at [107, 225] on div "Дзвінок : ua2_-1755768658.1628031 1 x - 04:34 00:08 00:08 Транскрипція Для AI-а…" at bounding box center [400, 192] width 800 height 384
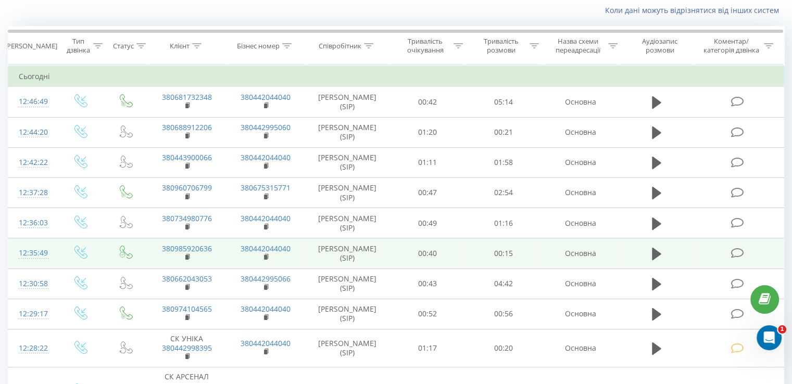
click at [743, 250] on icon at bounding box center [737, 253] width 13 height 11
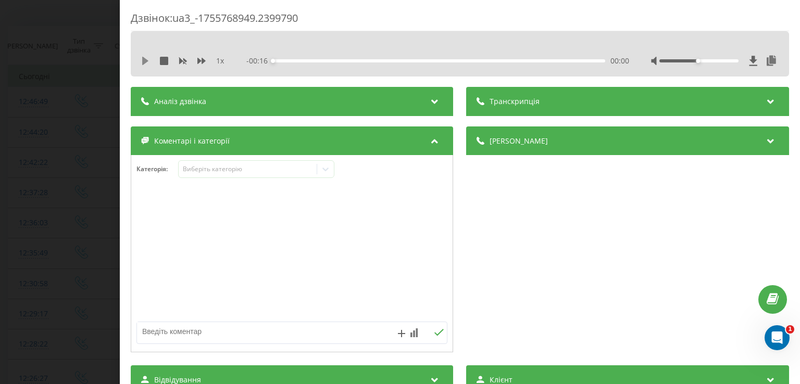
click at [146, 57] on icon at bounding box center [145, 61] width 8 height 8
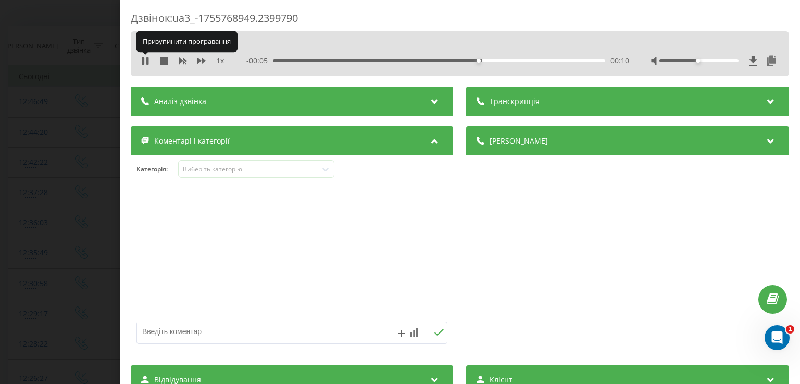
click at [146, 57] on icon at bounding box center [145, 61] width 8 height 8
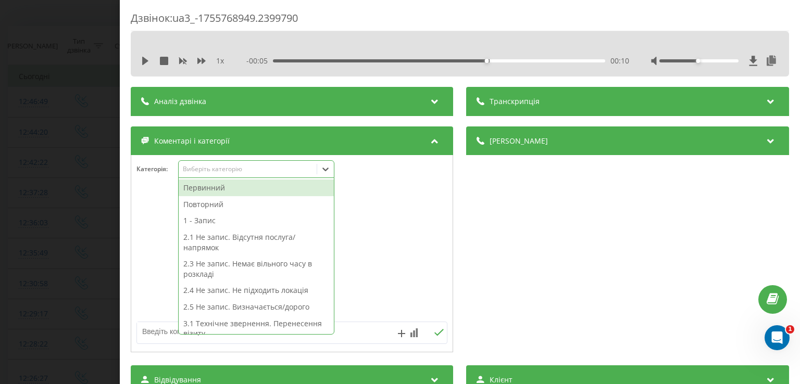
click at [326, 168] on icon at bounding box center [325, 169] width 10 height 10
click at [267, 188] on div "Первинний" at bounding box center [256, 188] width 155 height 17
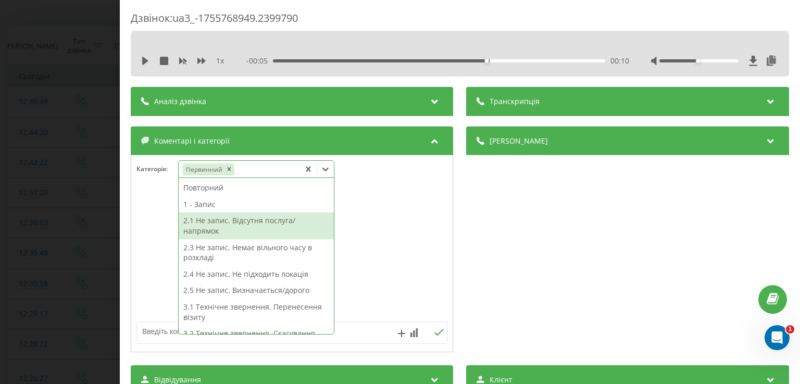
click at [266, 231] on div "2.1 Не запис. Відсутня послуга/напрямок" at bounding box center [256, 226] width 155 height 27
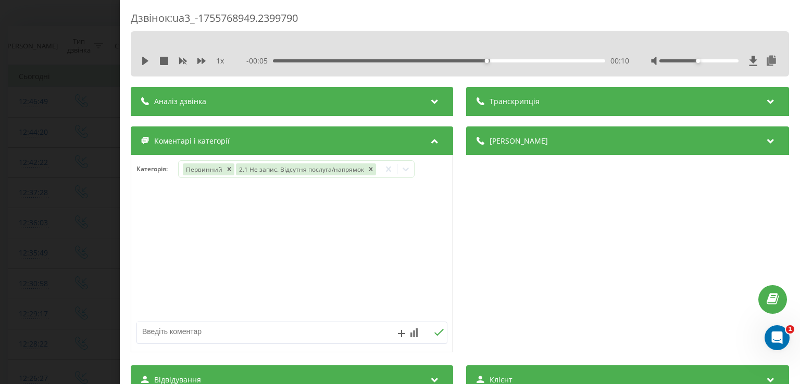
click at [142, 248] on div at bounding box center [291, 254] width 321 height 125
click at [174, 328] on textarea at bounding box center [261, 331] width 248 height 19
type textarea "мрт"
click at [68, 223] on div "Дзвінок : ua3_-1755768949.2399790 1 x - 00:05 00:10 00:10 Транскрипція Для AI-а…" at bounding box center [400, 192] width 800 height 384
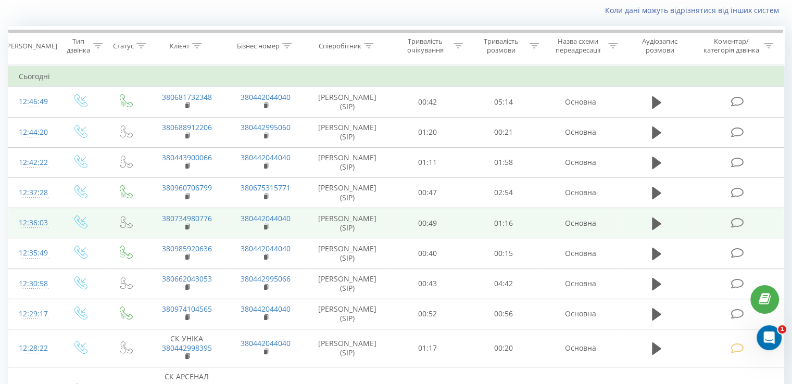
click at [745, 223] on span at bounding box center [738, 222] width 15 height 10
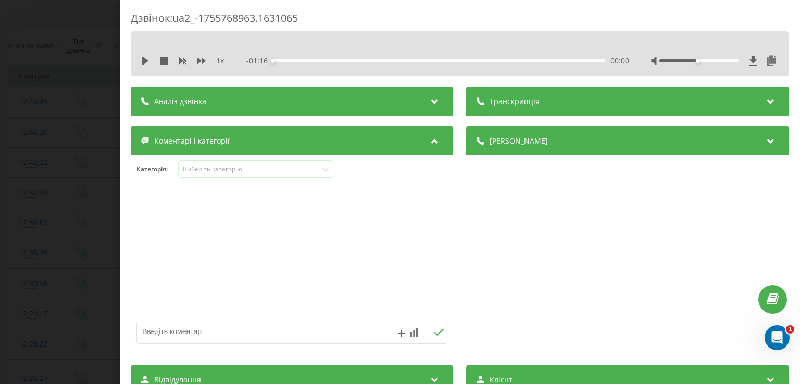
click at [145, 65] on div "1 x" at bounding box center [188, 61] width 94 height 10
click at [143, 59] on icon at bounding box center [145, 61] width 6 height 8
click at [145, 59] on icon at bounding box center [145, 61] width 8 height 8
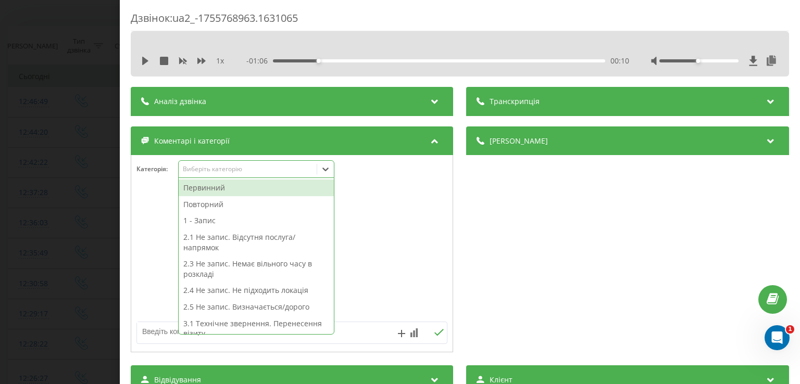
click at [325, 171] on icon at bounding box center [325, 169] width 10 height 10
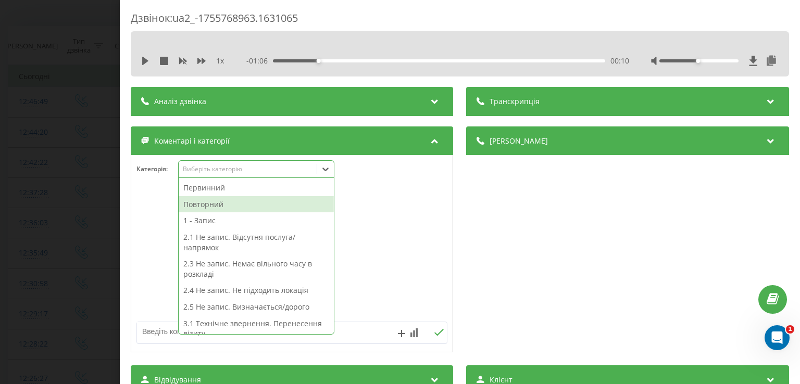
click at [241, 204] on div "Повторний" at bounding box center [256, 204] width 155 height 17
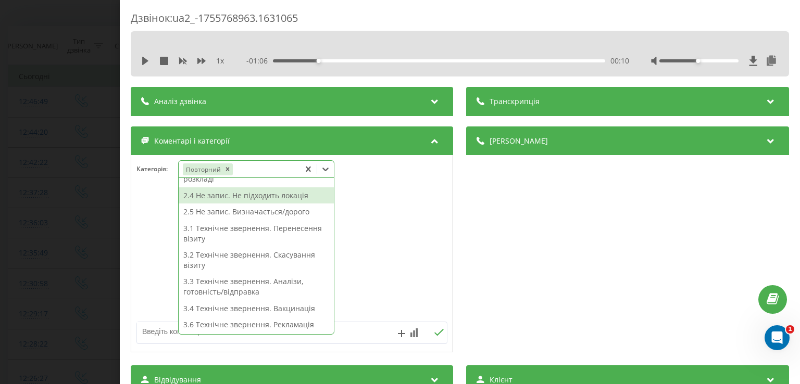
scroll to position [83, 0]
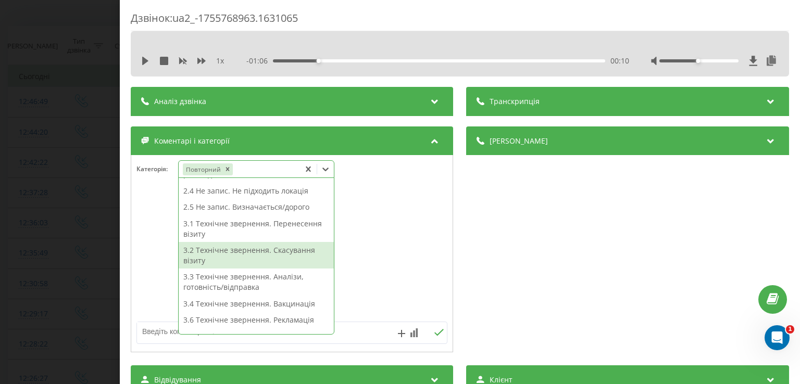
click at [277, 260] on div "3.2 Технічне звернення. Скасування візиту" at bounding box center [256, 255] width 155 height 27
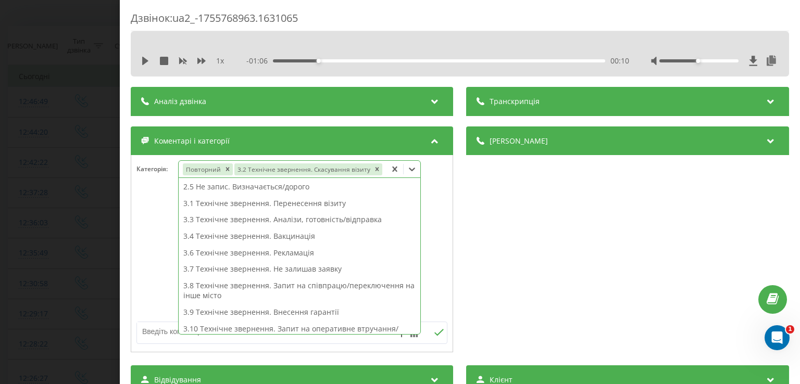
scroll to position [73, 0]
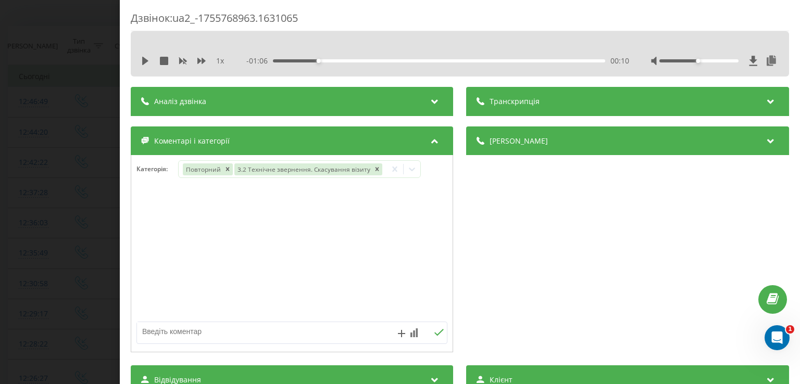
click at [69, 221] on div "Дзвінок : ua2_-1755768963.1631065 1 x - 01:06 00:10 00:10 Транскрипція Для AI-а…" at bounding box center [400, 192] width 800 height 384
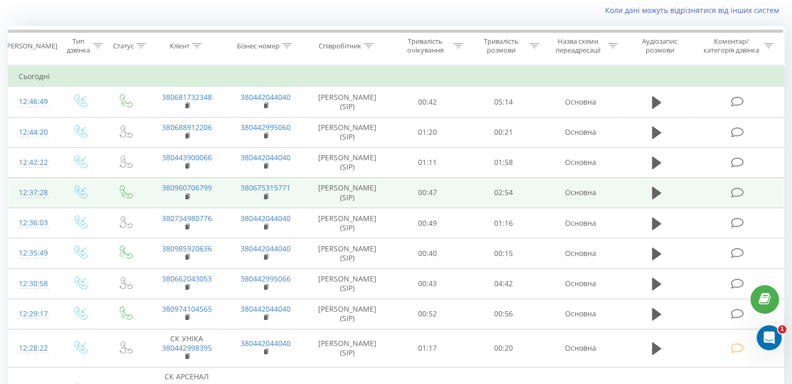
click at [742, 193] on icon at bounding box center [737, 193] width 13 height 11
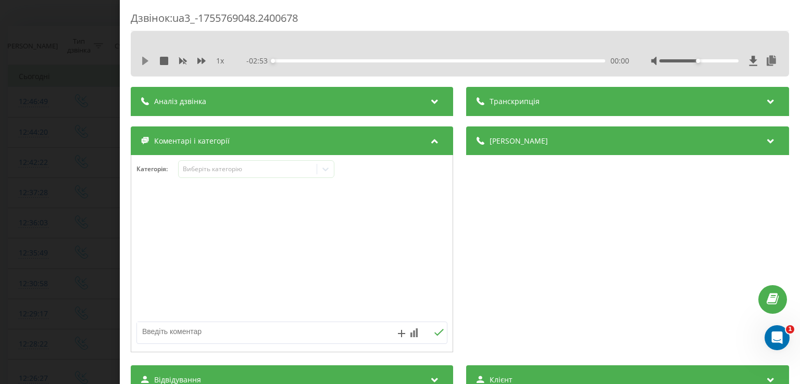
click at [144, 60] on icon at bounding box center [145, 61] width 6 height 8
click at [144, 60] on icon at bounding box center [145, 61] width 8 height 8
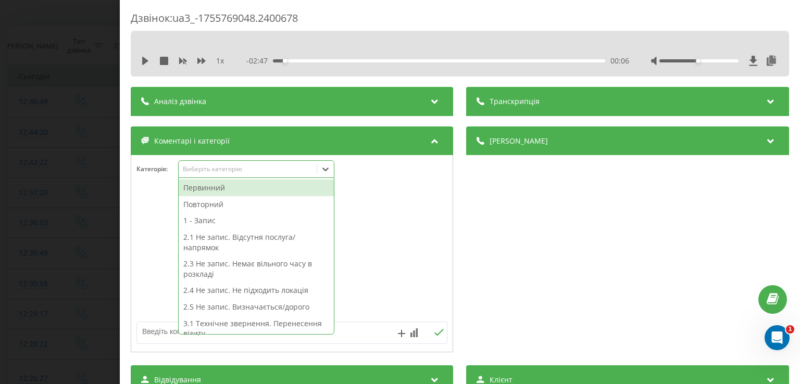
click at [323, 173] on icon at bounding box center [325, 169] width 10 height 10
click at [294, 185] on div "Первинний" at bounding box center [256, 188] width 155 height 17
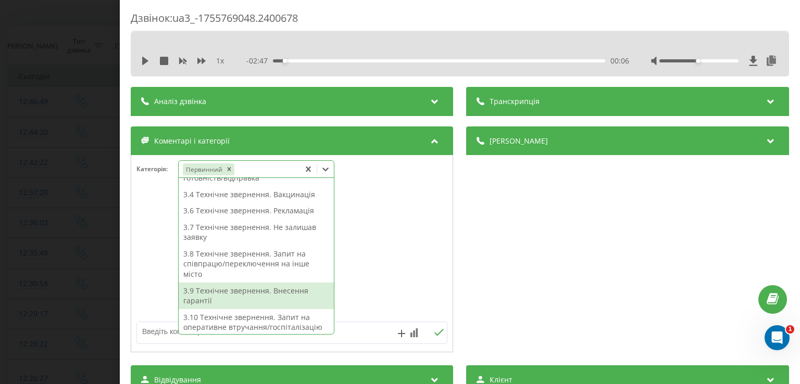
scroll to position [193, 0]
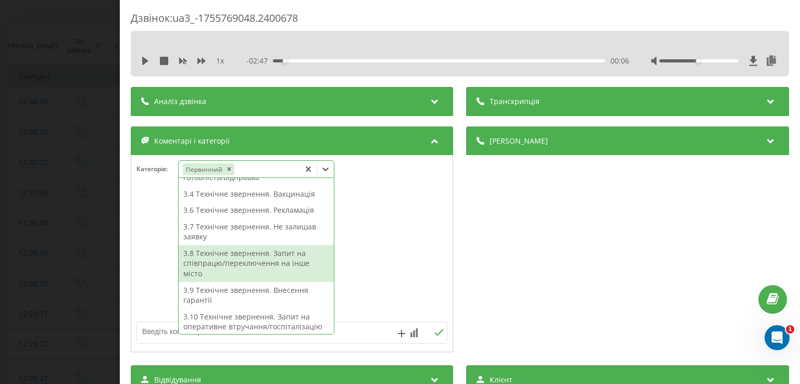
click at [282, 254] on div "3.8 Технічне звернення. Запит на співпрацю/переключення на інше місто" at bounding box center [256, 263] width 155 height 37
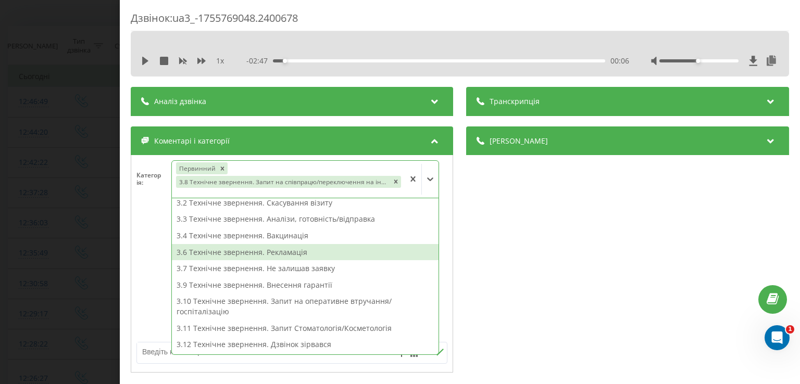
scroll to position [120, 0]
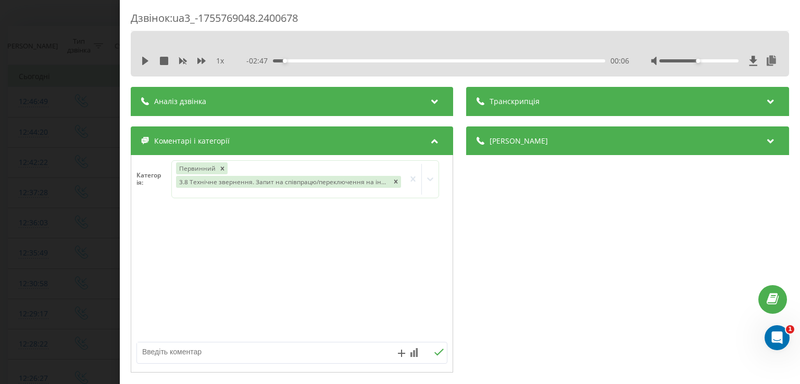
click at [152, 236] on div at bounding box center [291, 274] width 321 height 125
click at [86, 182] on div "Дзвінок : ua3_-1755769048.2400678 1 x - 02:47 00:06 00:06 Транскрипція Для AI-а…" at bounding box center [400, 192] width 800 height 384
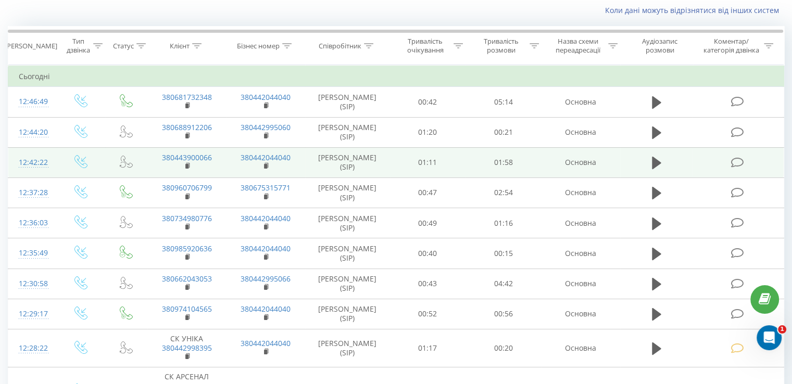
click at [723, 158] on td at bounding box center [738, 162] width 91 height 30
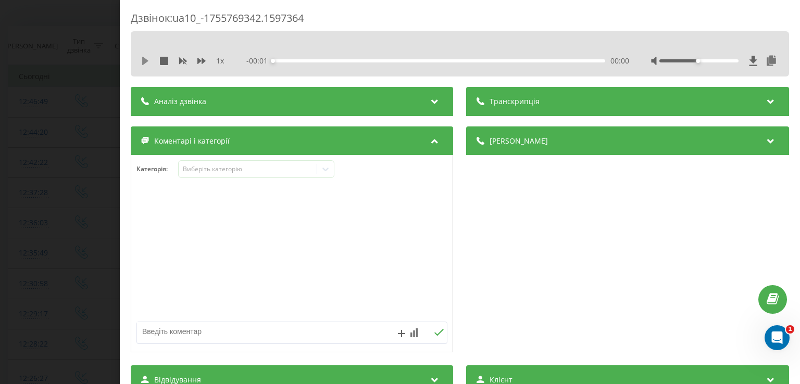
click at [145, 65] on icon at bounding box center [145, 61] width 8 height 8
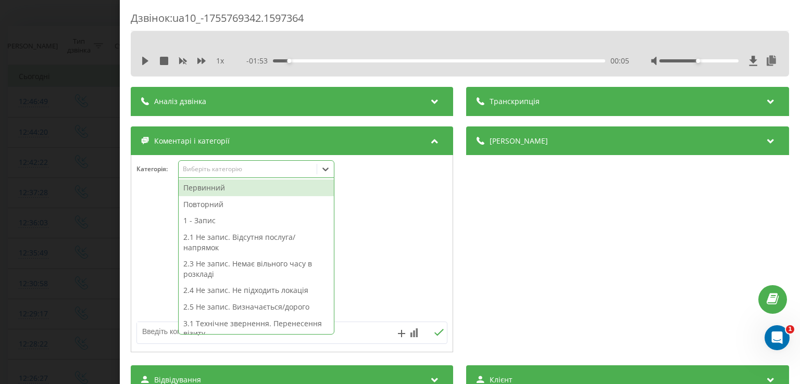
click at [327, 167] on icon at bounding box center [325, 169] width 10 height 10
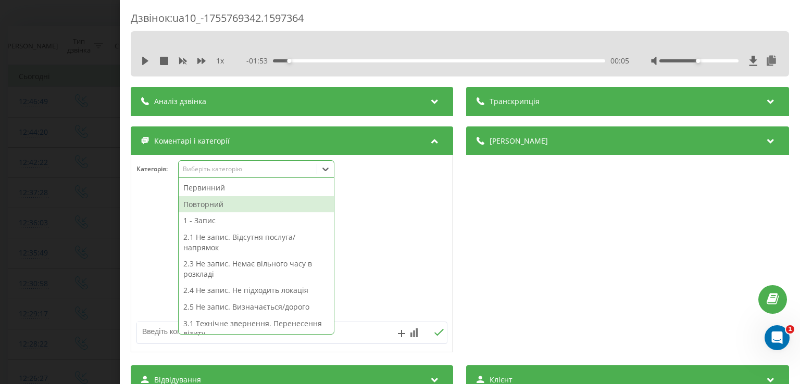
click at [257, 208] on div "Повторний" at bounding box center [256, 204] width 155 height 17
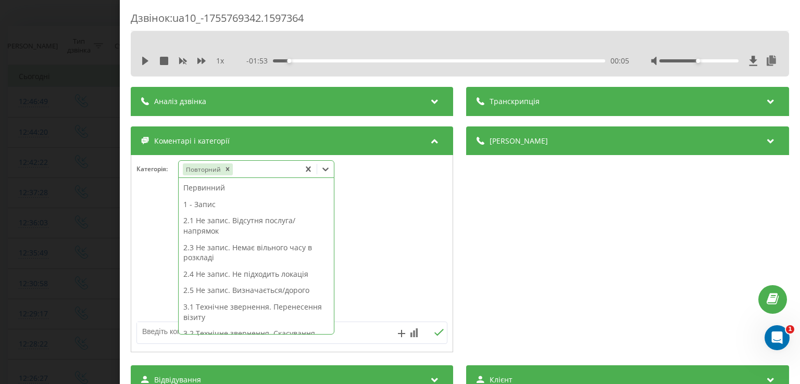
scroll to position [249, 0]
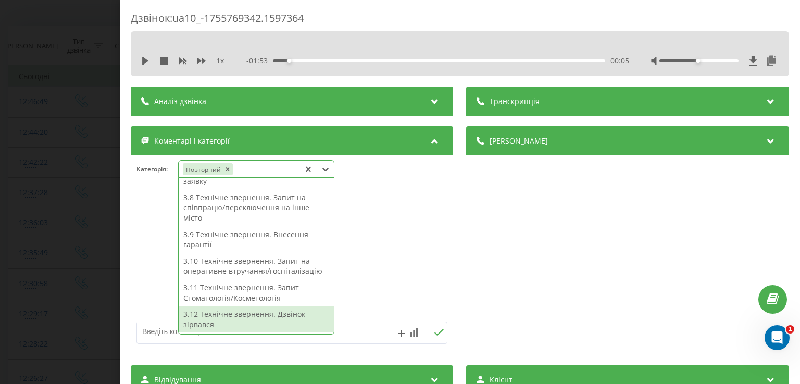
click at [235, 314] on div "3.12 Технічне звернення. Дзвінок зірвався" at bounding box center [256, 319] width 155 height 27
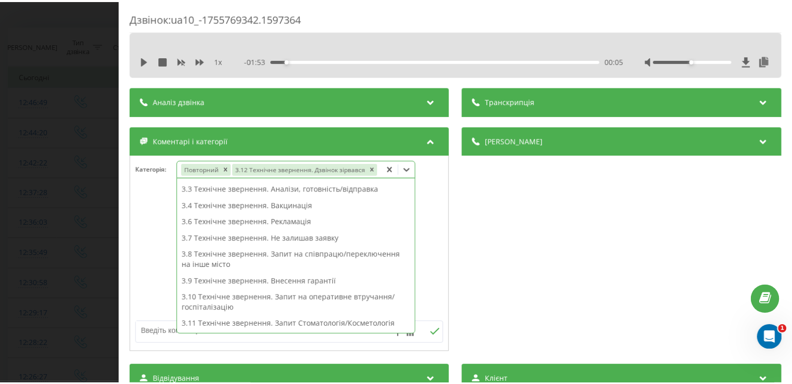
scroll to position [131, 0]
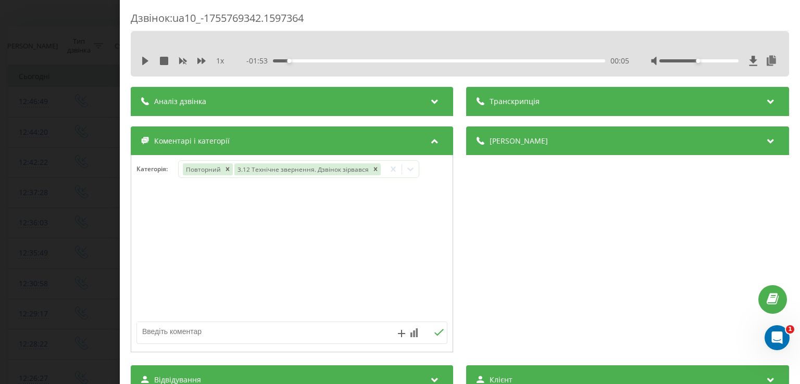
click at [150, 258] on div at bounding box center [291, 254] width 321 height 125
click at [79, 247] on div "Дзвінок : ua10_-1755769342.1597364 1 x - 01:53 00:05 00:05 Транскрипція Для AI-…" at bounding box center [400, 192] width 800 height 384
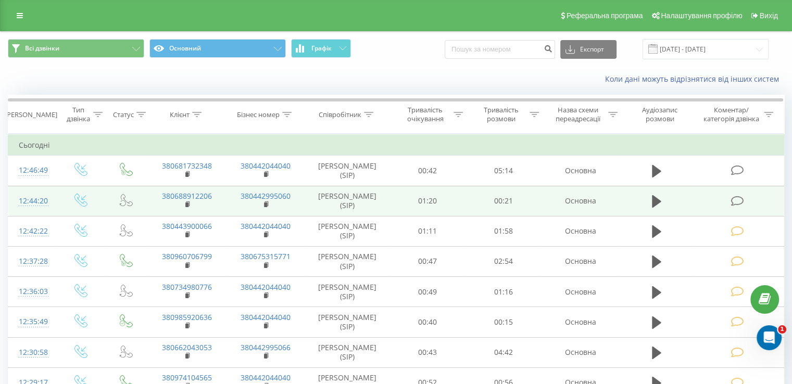
click at [741, 205] on icon at bounding box center [737, 201] width 13 height 11
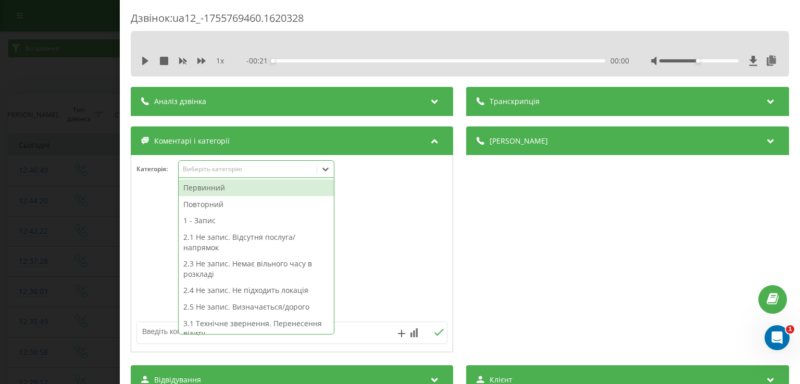
click at [320, 171] on div at bounding box center [325, 169] width 17 height 17
click at [302, 186] on div "Первинний" at bounding box center [256, 188] width 155 height 17
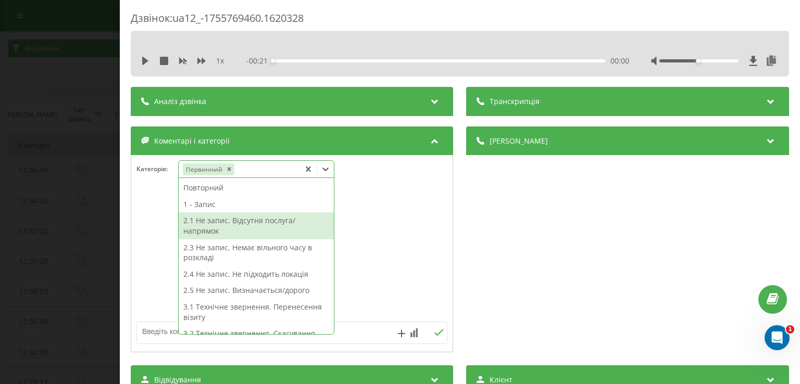
scroll to position [249, 0]
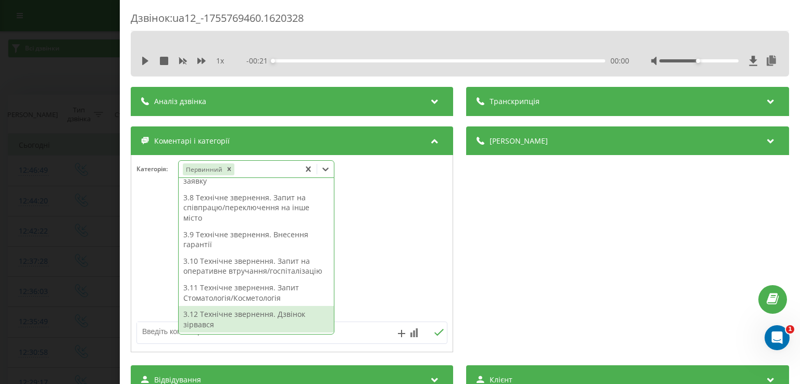
click at [248, 317] on div "3.12 Технічне звернення. Дзвінок зірвався" at bounding box center [256, 319] width 155 height 27
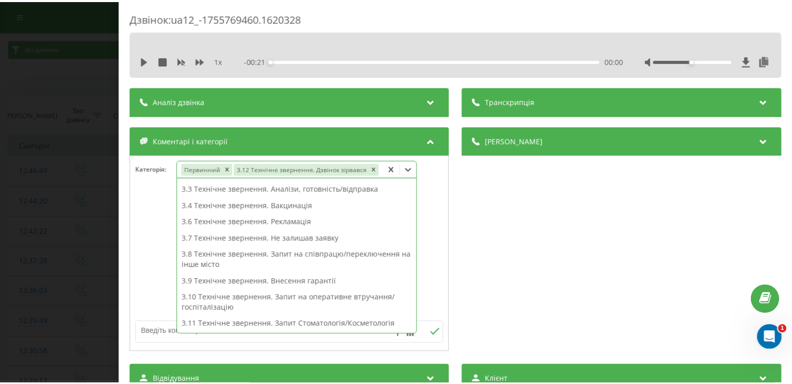
scroll to position [131, 0]
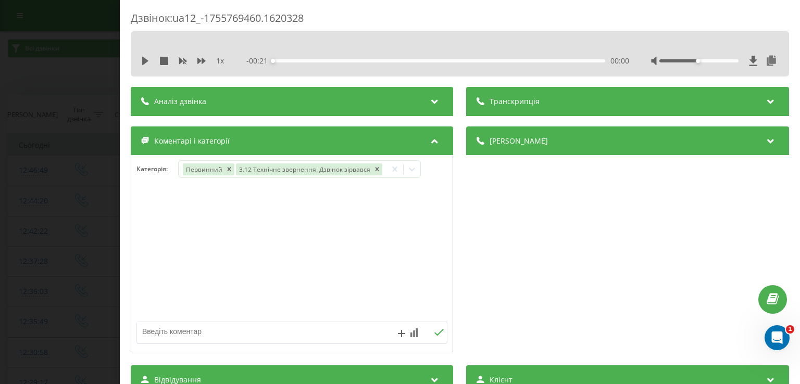
click at [84, 202] on div "Дзвінок : ua12_-1755769460.1620328 1 x - 00:21 00:00 00:00 Транскрипція Для AI-…" at bounding box center [400, 192] width 800 height 384
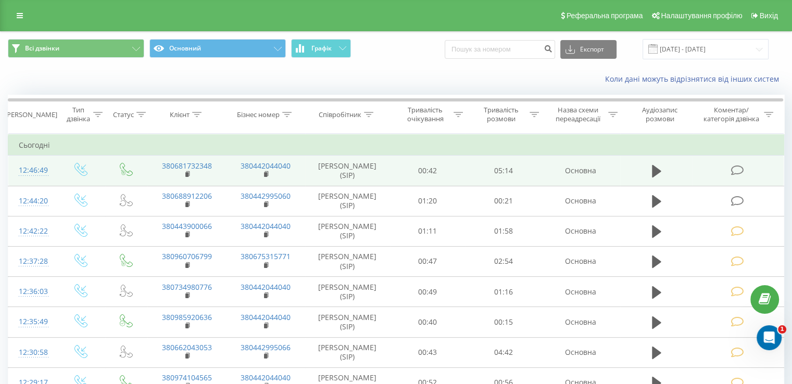
click at [733, 167] on icon at bounding box center [737, 170] width 13 height 11
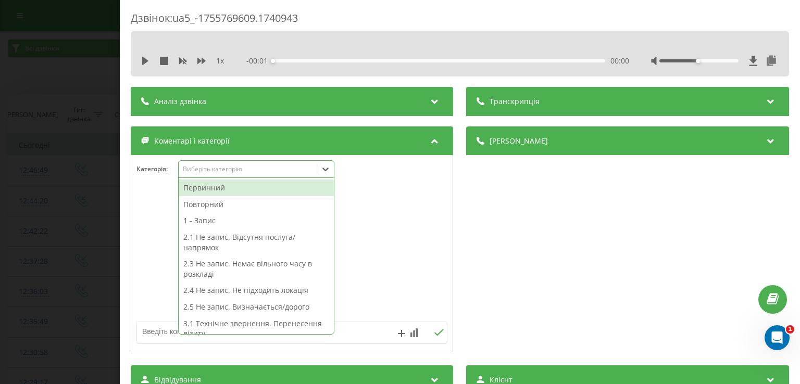
click at [320, 169] on div at bounding box center [325, 169] width 17 height 17
click at [287, 185] on div "Первинний" at bounding box center [256, 188] width 155 height 17
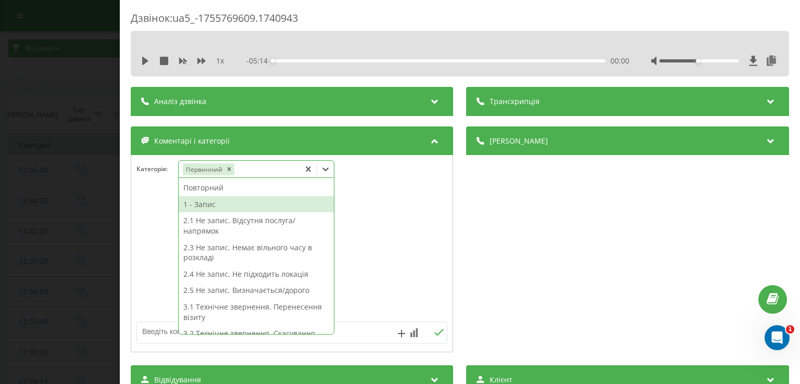
click at [231, 204] on div "1 - Запис" at bounding box center [256, 204] width 155 height 17
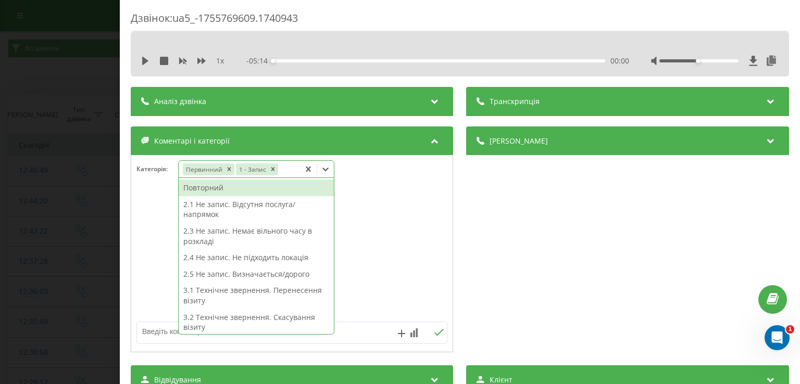
click at [51, 198] on div "Дзвінок : ua5_-1755769609.1740943 1 x - 05:14 00:00 00:00 Транскрипція Для AI-а…" at bounding box center [400, 192] width 800 height 384
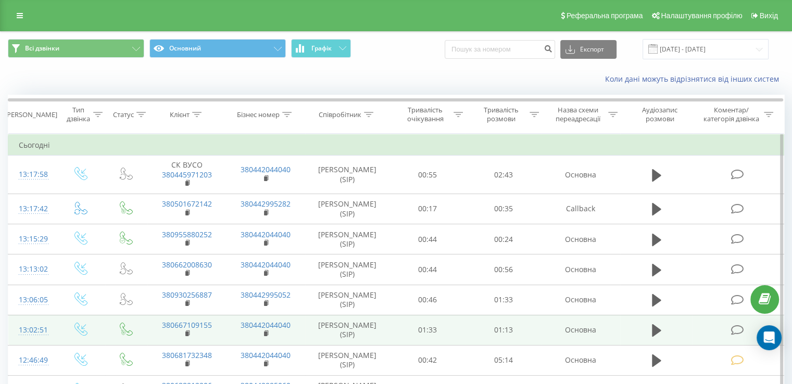
click at [727, 334] on td at bounding box center [738, 330] width 91 height 30
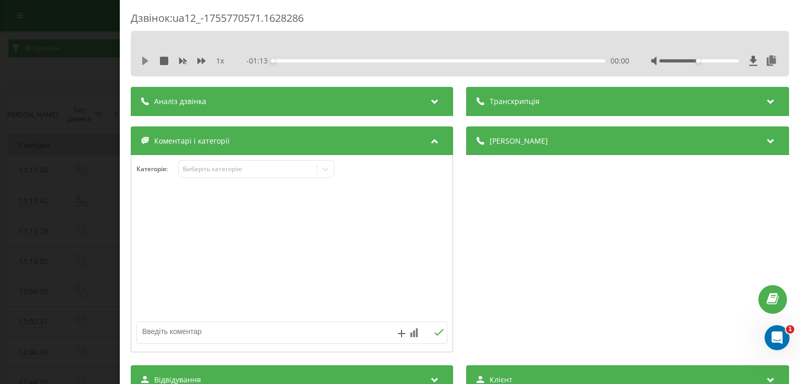
click at [146, 57] on icon at bounding box center [145, 61] width 8 height 8
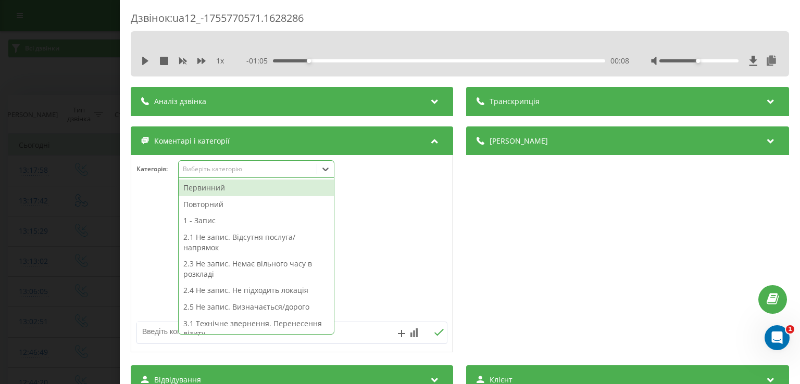
click at [330, 171] on icon at bounding box center [325, 169] width 10 height 10
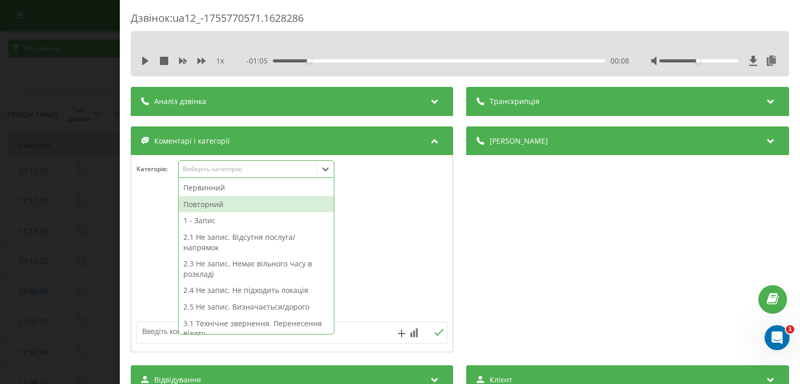
click at [288, 204] on div "Повторний" at bounding box center [256, 204] width 155 height 17
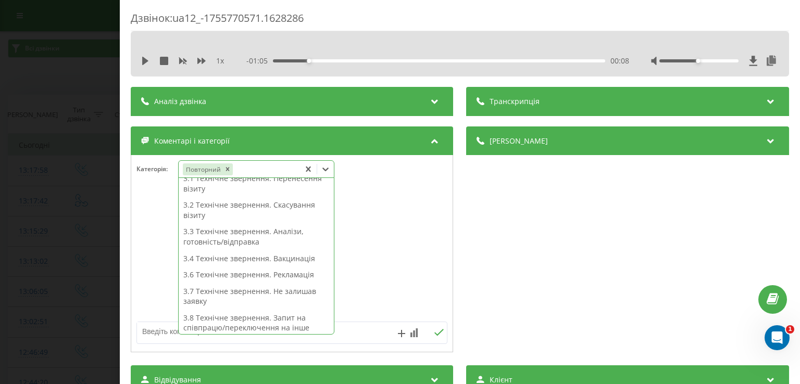
scroll to position [129, 0]
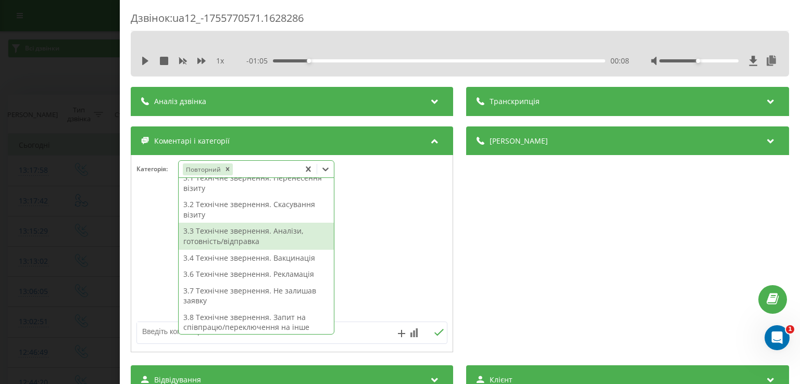
click at [255, 241] on div "3.3 Технічне звернення. Аналізи, готовність/відправка" at bounding box center [256, 236] width 155 height 27
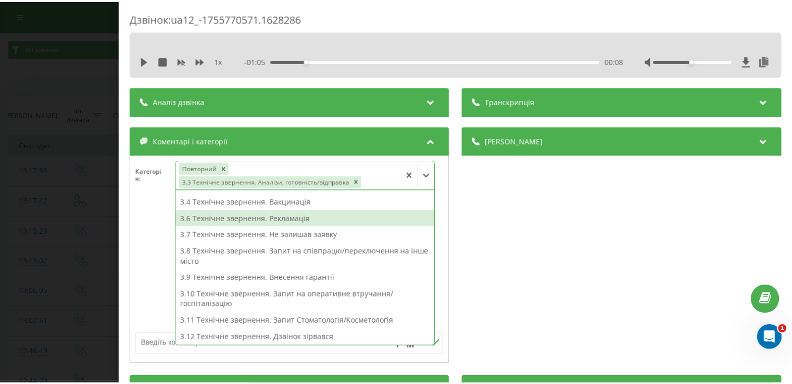
scroll to position [108, 0]
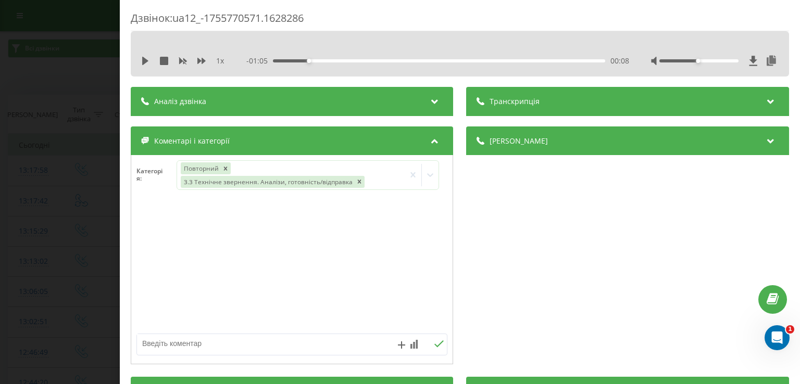
click at [150, 238] on div at bounding box center [291, 266] width 321 height 125
click at [102, 235] on div "Дзвінок : ua12_-1755770571.1628286 1 x - 01:05 00:08 00:08 Транскрипція Для AI-…" at bounding box center [400, 192] width 800 height 384
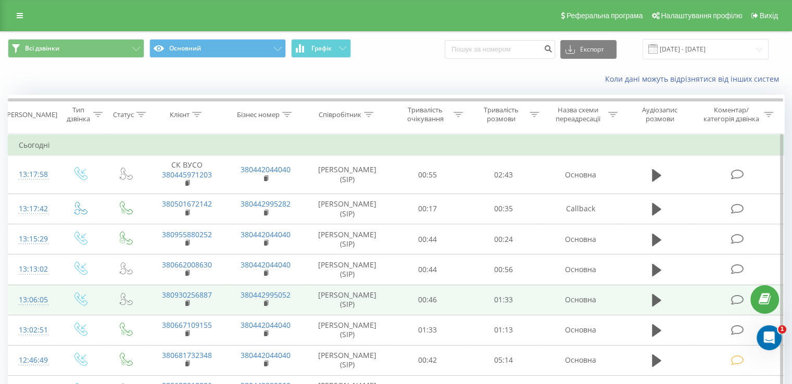
click at [729, 297] on td at bounding box center [738, 300] width 91 height 30
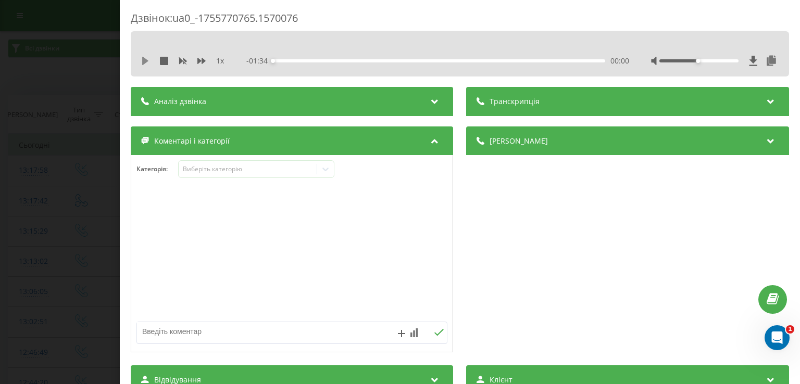
click at [147, 59] on icon at bounding box center [145, 61] width 8 height 8
click at [147, 59] on icon at bounding box center [147, 61] width 2 height 8
click at [147, 59] on icon at bounding box center [145, 61] width 8 height 8
click at [147, 59] on icon at bounding box center [147, 61] width 2 height 8
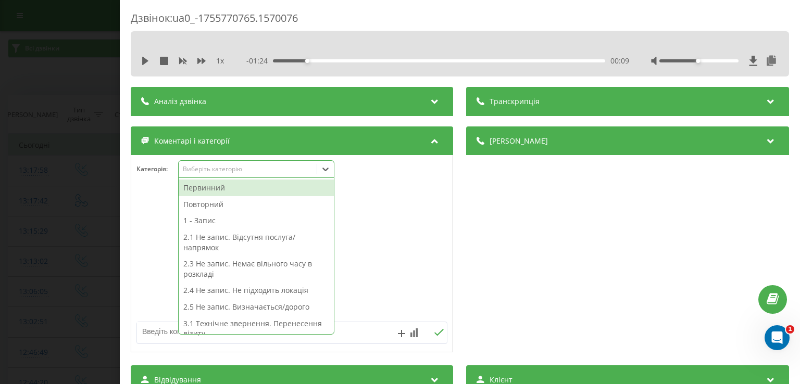
click at [330, 171] on icon at bounding box center [325, 169] width 10 height 10
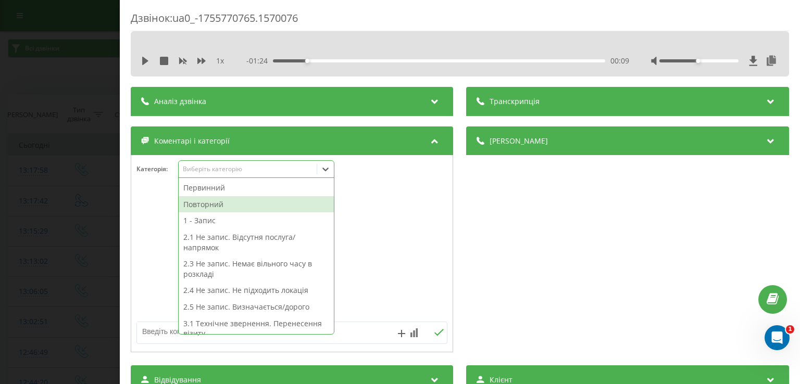
click at [263, 202] on div "Повторний" at bounding box center [256, 204] width 155 height 17
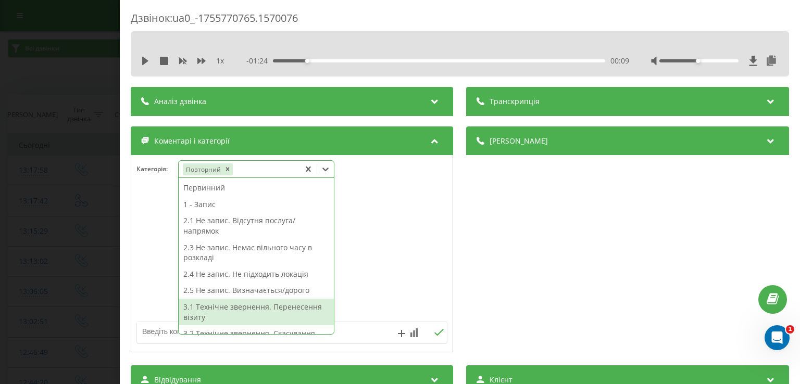
click at [288, 309] on div "3.1 Технічне звернення. Перенесення візиту" at bounding box center [256, 312] width 155 height 27
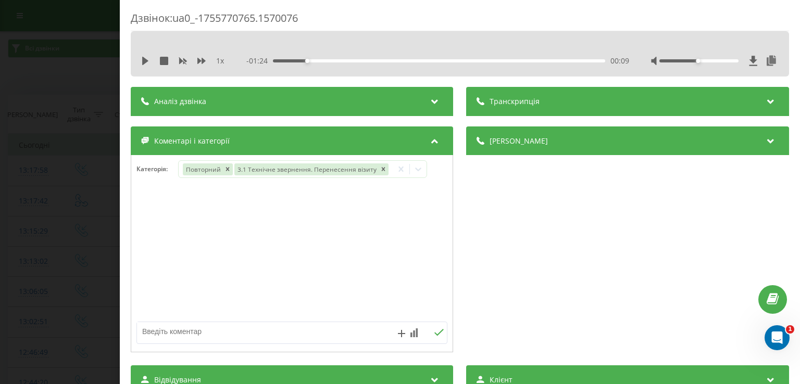
click at [164, 266] on div at bounding box center [291, 254] width 321 height 125
click at [77, 246] on div "Дзвінок : ua0_-1755770765.1570076 1 x - 01:24 00:09 00:09 Транскрипція Для AI-а…" at bounding box center [400, 192] width 800 height 384
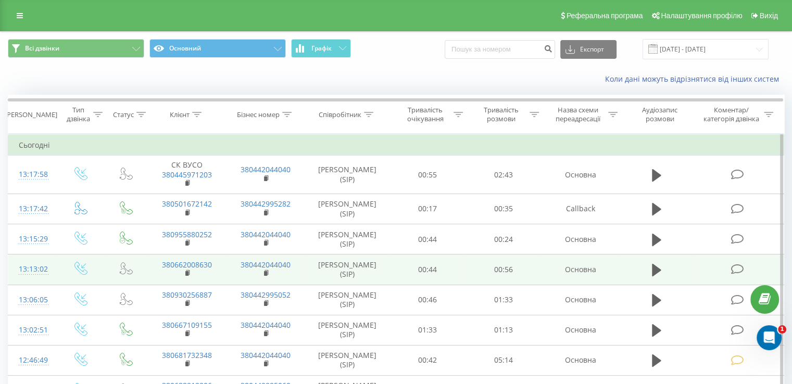
click at [727, 262] on td at bounding box center [738, 270] width 91 height 30
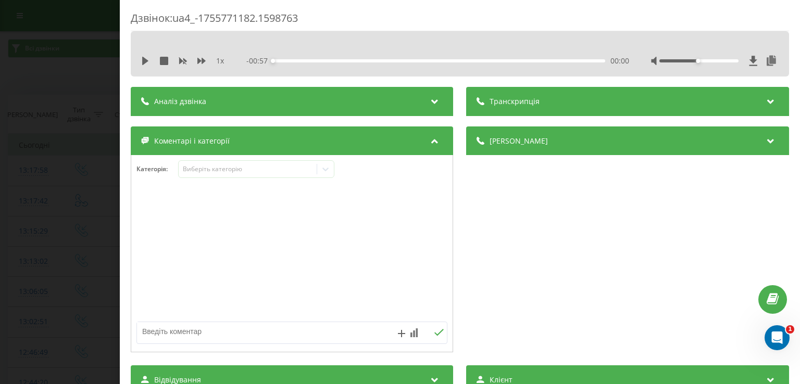
click at [150, 58] on div "1 x" at bounding box center [188, 61] width 94 height 10
click at [151, 59] on div "1 x" at bounding box center [188, 61] width 94 height 10
click at [145, 59] on icon at bounding box center [145, 61] width 6 height 8
click at [145, 59] on icon at bounding box center [145, 61] width 8 height 8
click at [145, 59] on icon at bounding box center [145, 61] width 6 height 8
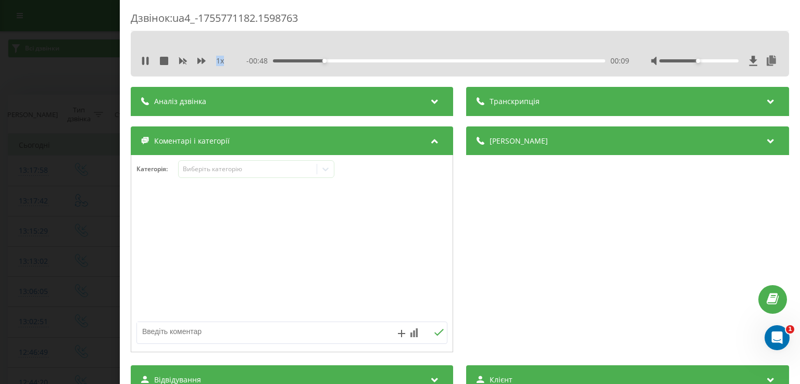
click at [145, 59] on icon at bounding box center [145, 61] width 8 height 8
click at [328, 170] on icon at bounding box center [326, 170] width 6 height 4
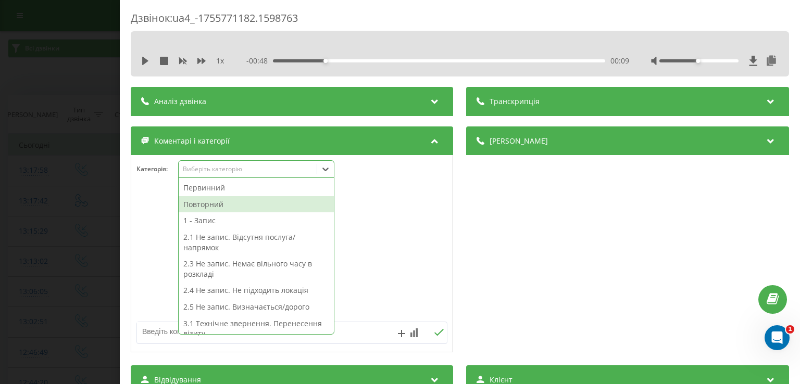
click at [266, 203] on div "Повторний" at bounding box center [256, 204] width 155 height 17
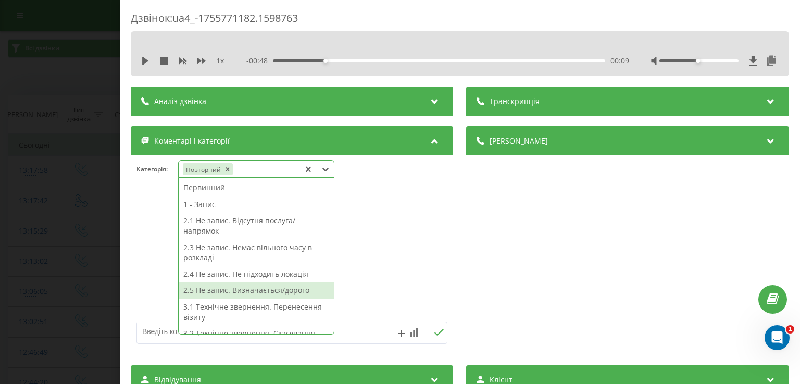
click at [268, 296] on div "2.5 Не запис. Визначається/дорого" at bounding box center [256, 290] width 155 height 17
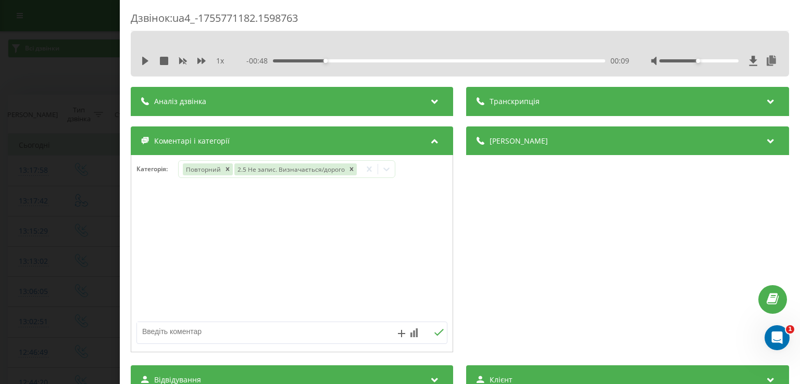
click at [76, 201] on div "Дзвінок : ua4_-1755771182.1598763 1 x - 00:48 00:09 00:09 Транскрипція Для AI-а…" at bounding box center [400, 192] width 800 height 384
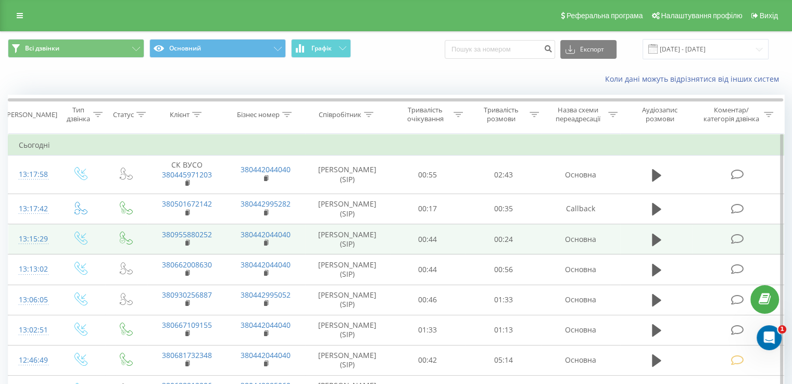
click at [732, 238] on icon at bounding box center [737, 239] width 13 height 11
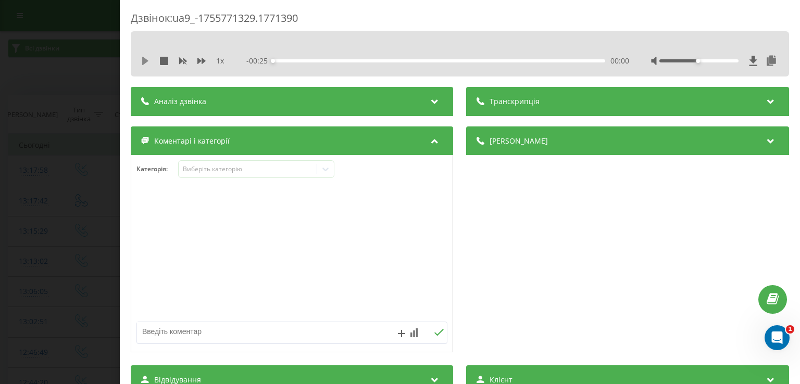
click at [144, 64] on icon at bounding box center [145, 61] width 6 height 8
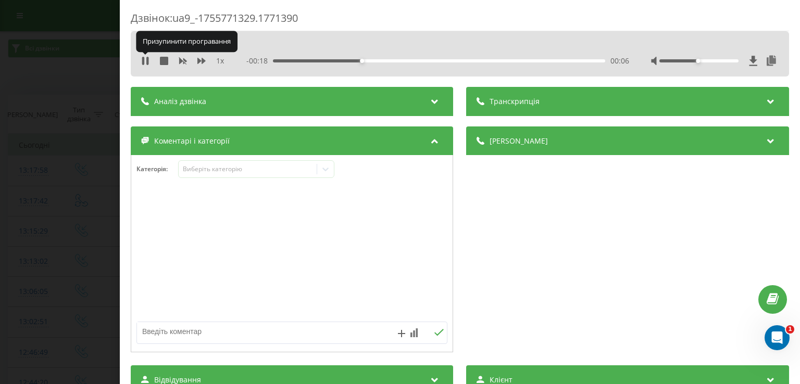
click at [144, 64] on icon at bounding box center [143, 61] width 2 height 8
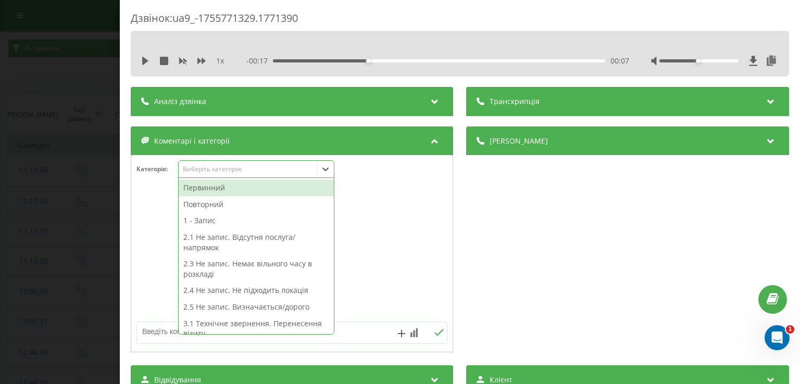
click at [330, 172] on icon at bounding box center [325, 169] width 10 height 10
click at [296, 188] on div "Первинний" at bounding box center [256, 188] width 155 height 17
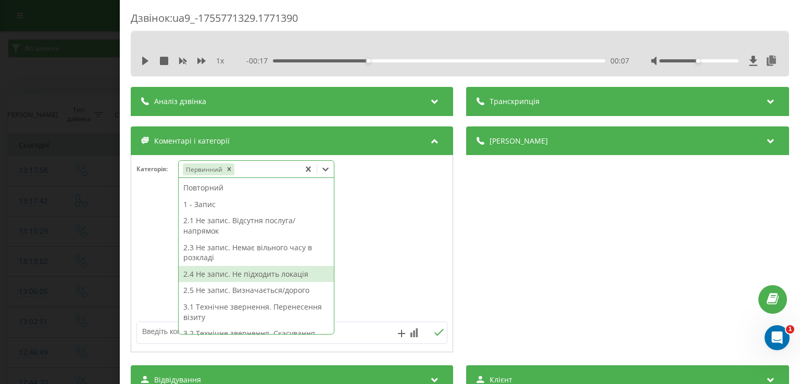
click at [292, 280] on div "2.4 Не запис. Не підходить локація" at bounding box center [256, 274] width 155 height 17
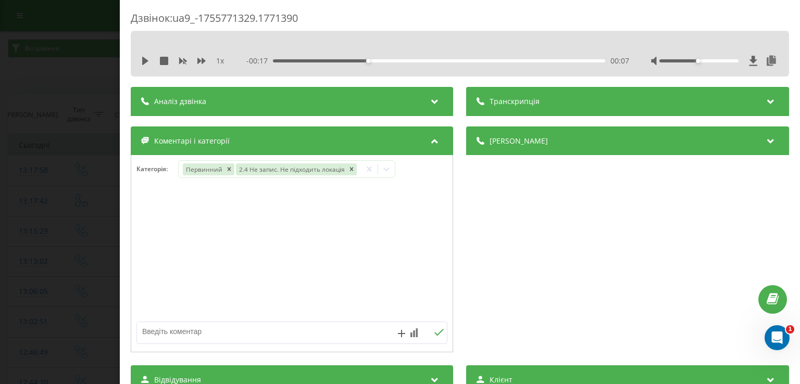
click at [75, 202] on div "Дзвінок : ua9_-1755771329.1771390 1 x - 00:17 00:07 00:07 Транскрипція Для AI-а…" at bounding box center [400, 192] width 800 height 384
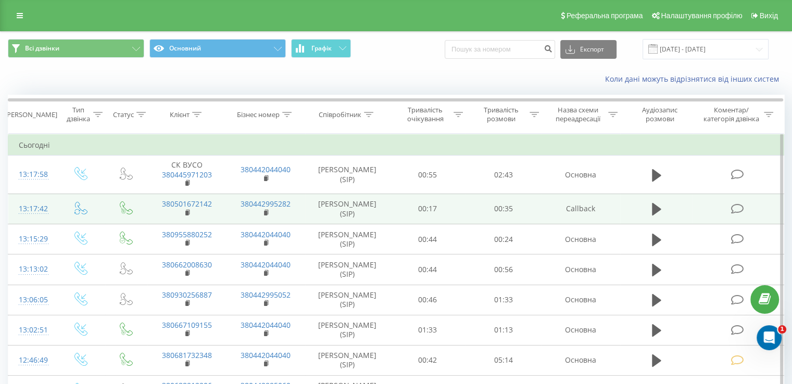
click at [742, 208] on icon at bounding box center [737, 209] width 13 height 11
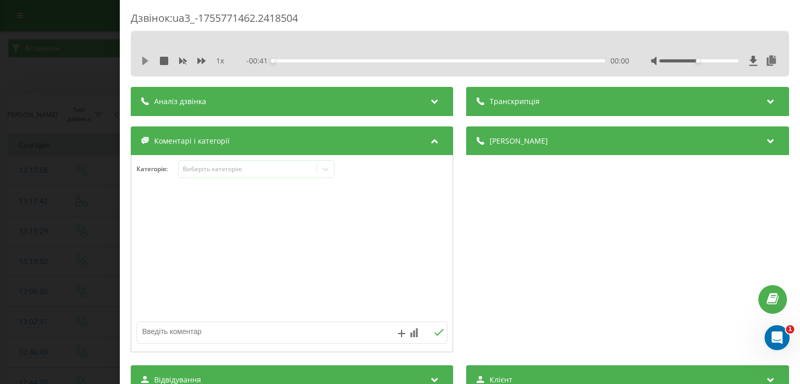
click at [146, 61] on icon at bounding box center [145, 61] width 6 height 8
click at [295, 60] on div "00:02" at bounding box center [439, 60] width 332 height 3
click at [304, 60] on div "00:04" at bounding box center [306, 61] width 4 height 4
click at [320, 61] on div "00:06" at bounding box center [439, 60] width 332 height 3
click at [339, 60] on div "00:08" at bounding box center [439, 60] width 332 height 3
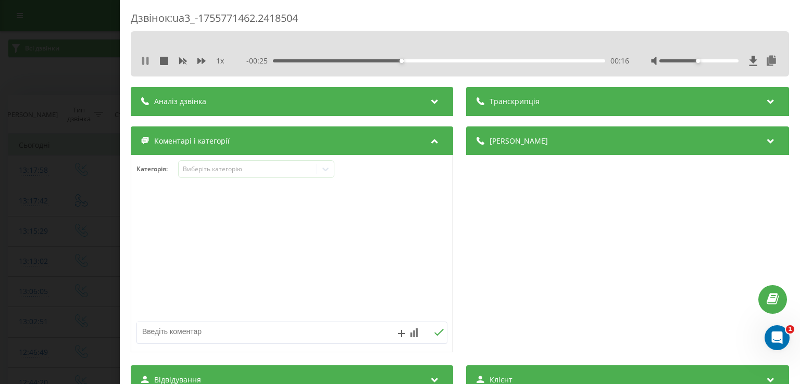
click at [150, 61] on icon at bounding box center [145, 61] width 8 height 8
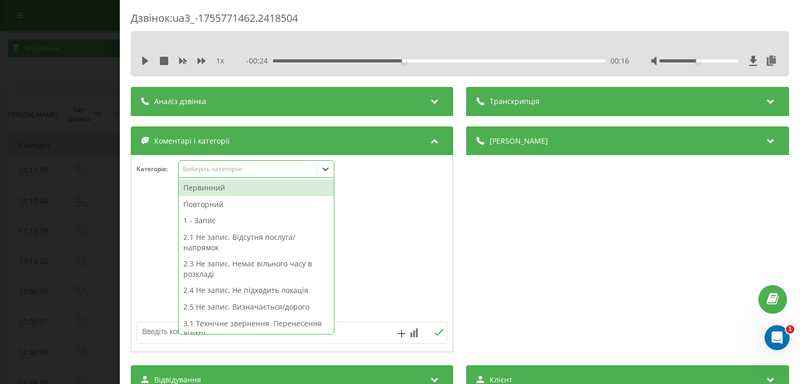
click at [328, 170] on icon at bounding box center [325, 169] width 10 height 10
click at [293, 190] on div "Первинний" at bounding box center [256, 188] width 155 height 17
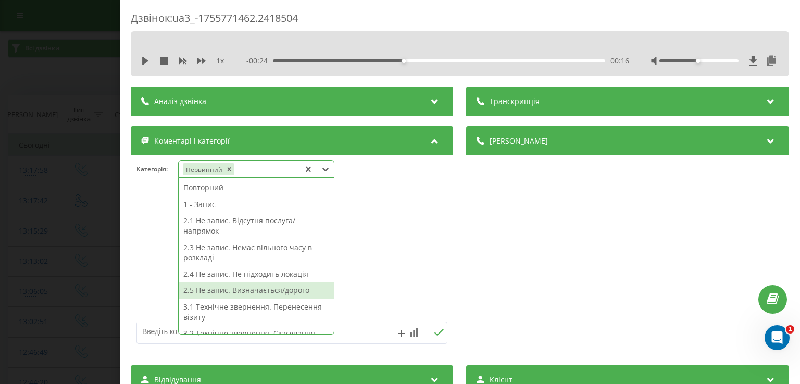
click at [285, 295] on div "2.5 Не запис. Визначається/дорого" at bounding box center [256, 290] width 155 height 17
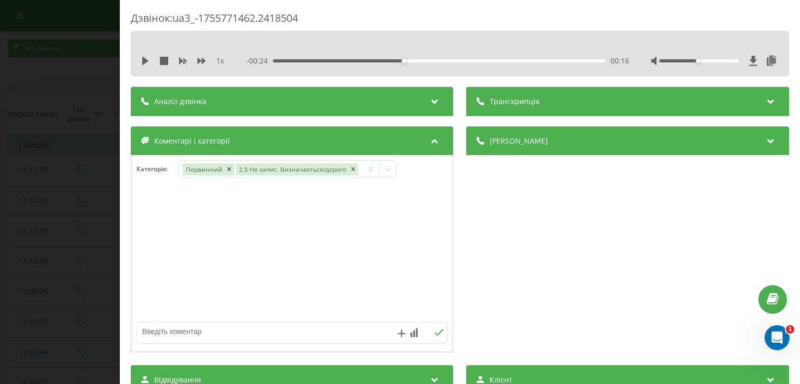
click at [77, 234] on div "Дзвінок : ua3_-1755771462.2418504 1 x - 00:24 00:16 00:16 Транскрипція Для AI-а…" at bounding box center [400, 192] width 800 height 384
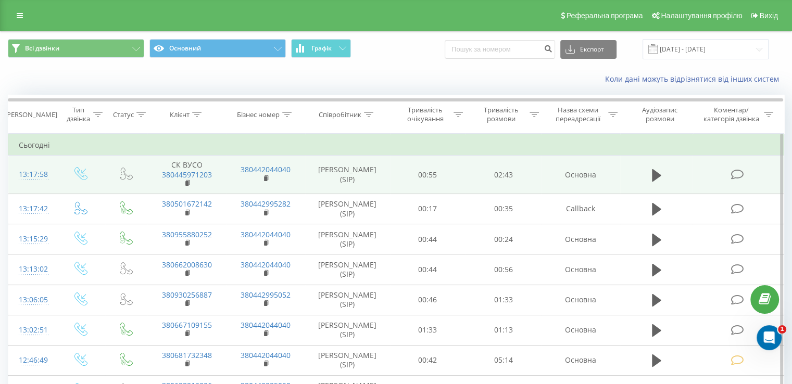
click at [740, 174] on icon at bounding box center [737, 174] width 13 height 11
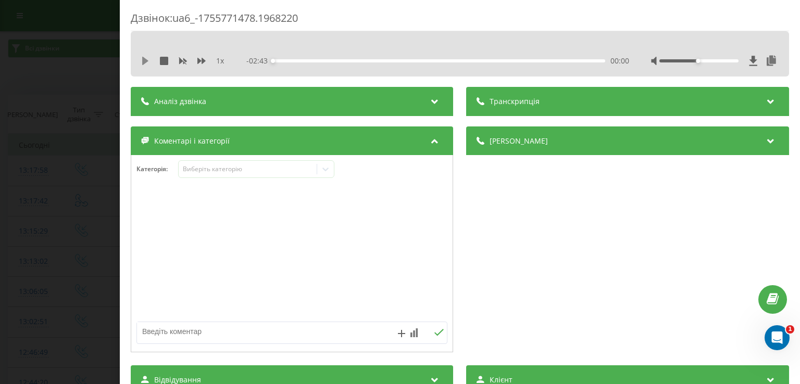
click at [144, 64] on icon at bounding box center [145, 61] width 6 height 8
click at [144, 64] on icon at bounding box center [143, 61] width 2 height 8
click at [326, 169] on icon at bounding box center [325, 169] width 10 height 10
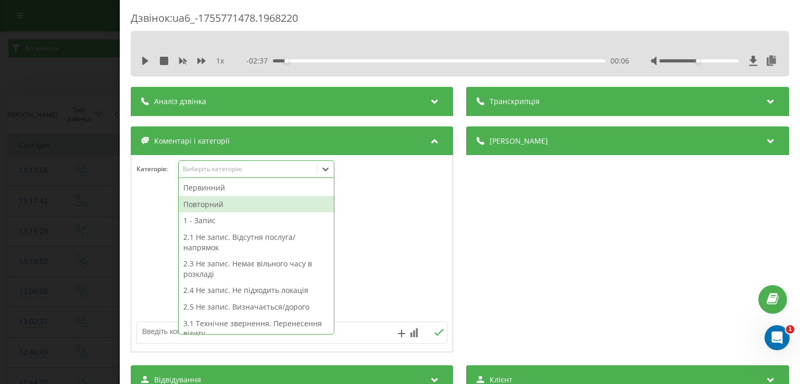
click at [290, 202] on div "Повторний" at bounding box center [256, 204] width 155 height 17
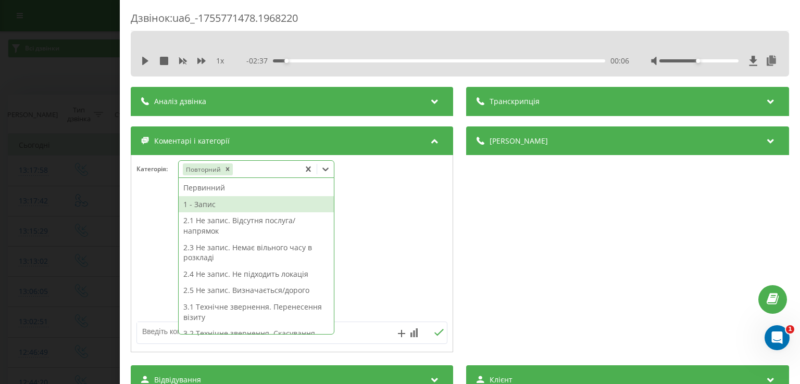
click at [269, 205] on div "1 - Запис" at bounding box center [256, 204] width 155 height 17
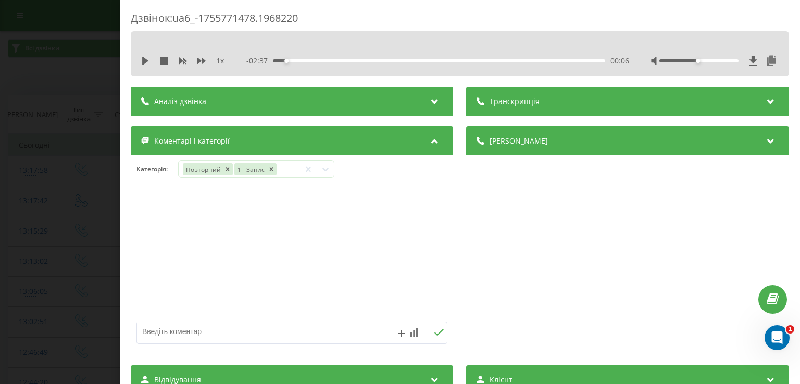
click at [23, 176] on div "Дзвінок : ua6_-1755771478.1968220 1 x - 02:37 00:06 00:06 Транскрипція Для AI-а…" at bounding box center [400, 192] width 800 height 384
click at [144, 57] on icon at bounding box center [145, 61] width 8 height 8
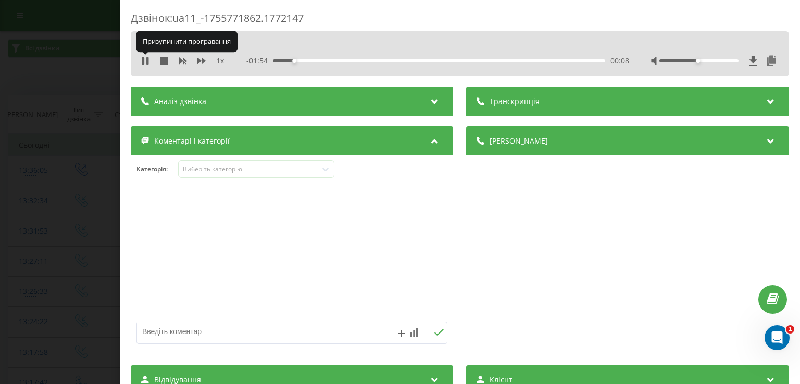
click at [144, 57] on icon at bounding box center [145, 61] width 8 height 8
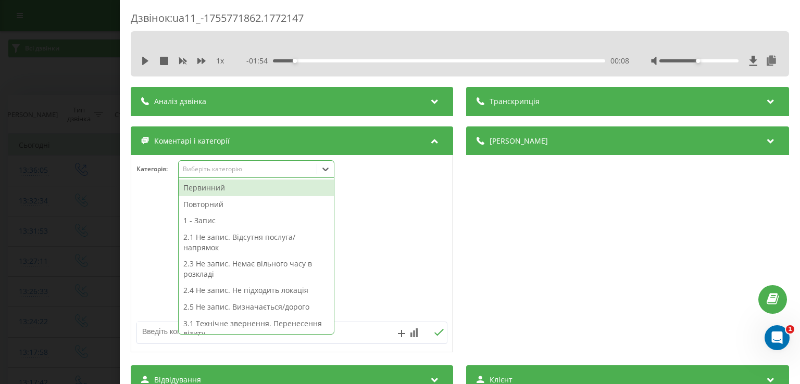
click at [326, 176] on div at bounding box center [325, 169] width 17 height 17
click at [257, 188] on div "Первинний" at bounding box center [256, 188] width 155 height 17
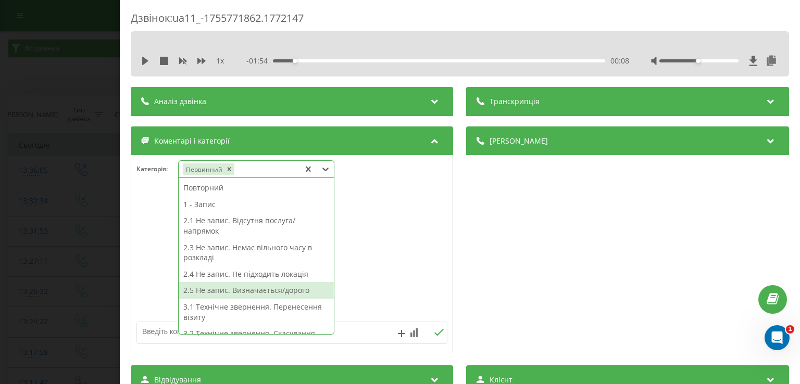
click at [257, 289] on div "2.5 Не запис. Визначається/дорого" at bounding box center [256, 290] width 155 height 17
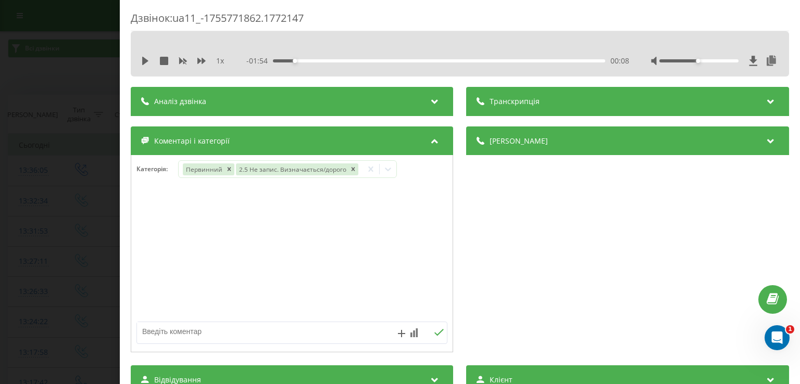
click at [96, 174] on div "Дзвінок : ua11_-1755771862.1772147 1 x - 01:54 00:08 00:08 Транскрипція Для AI-…" at bounding box center [400, 192] width 800 height 384
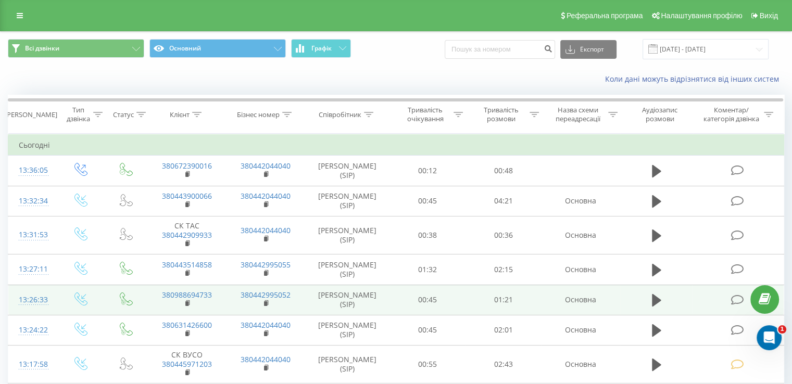
click at [733, 299] on icon at bounding box center [737, 300] width 13 height 11
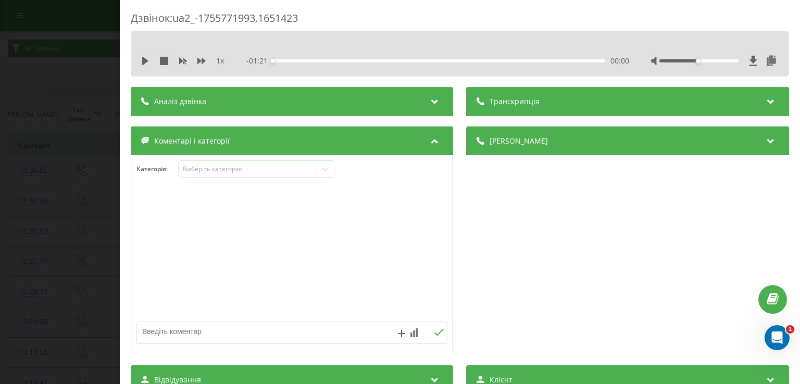
click at [143, 55] on div "1 x - 01:21 00:00 00:00" at bounding box center [460, 61] width 643 height 16
click at [145, 60] on icon at bounding box center [145, 61] width 6 height 8
click at [145, 60] on icon at bounding box center [145, 61] width 8 height 8
click at [325, 173] on icon at bounding box center [325, 169] width 10 height 10
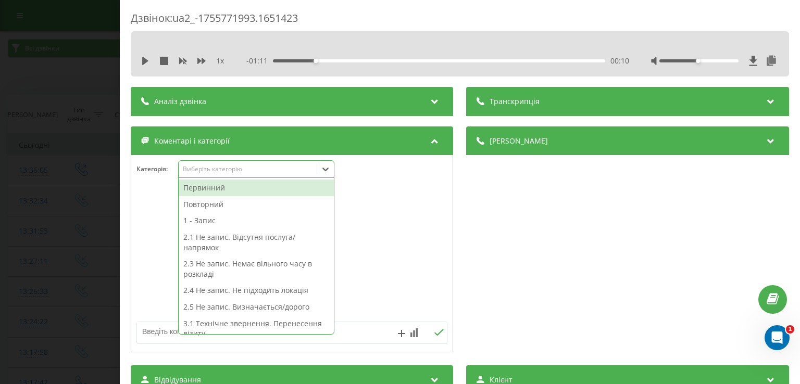
click at [285, 186] on div "Первинний" at bounding box center [256, 188] width 155 height 17
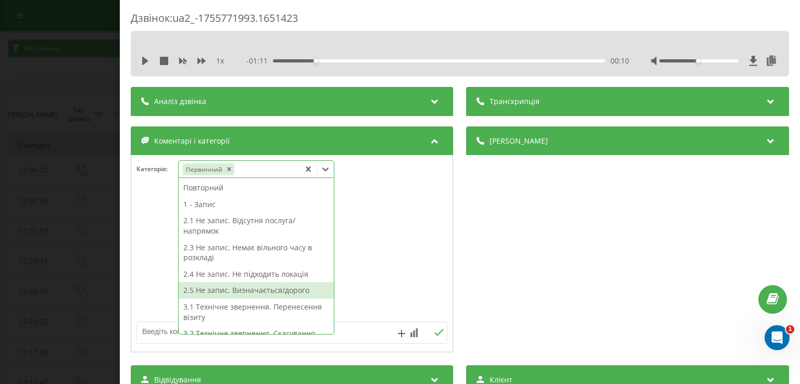
click at [271, 288] on div "2.5 Не запис. Визначається/дорого" at bounding box center [256, 290] width 155 height 17
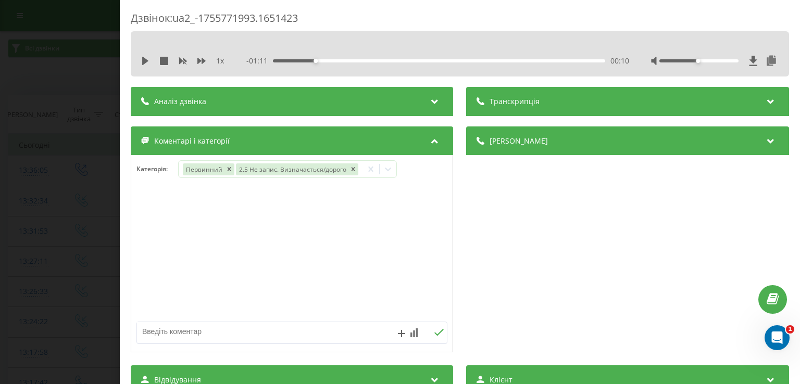
click at [82, 193] on div "Дзвінок : ua2_-1755771993.1651423 1 x - 01:11 00:10 00:10 Транскрипція Для AI-а…" at bounding box center [400, 192] width 800 height 384
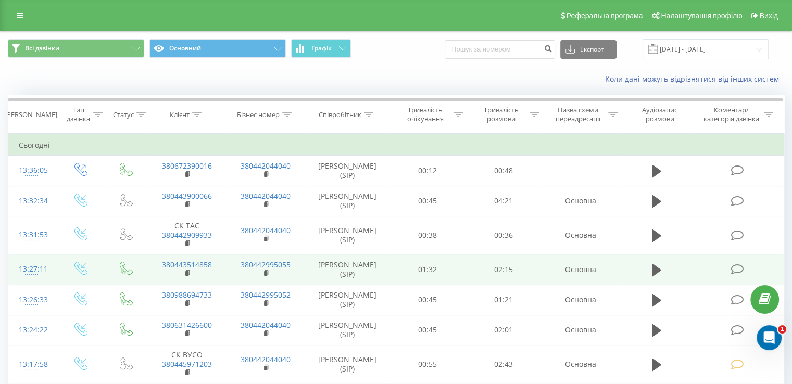
click at [744, 262] on td at bounding box center [738, 270] width 91 height 30
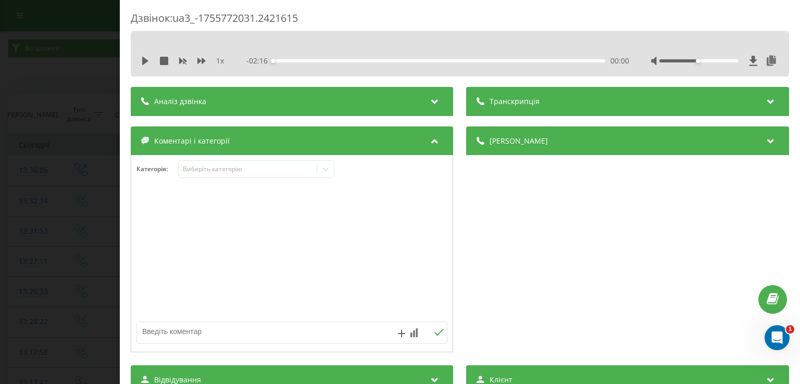
click at [140, 63] on div "1 x - 02:16 00:00 00:00" at bounding box center [460, 61] width 643 height 16
click at [142, 63] on icon at bounding box center [145, 61] width 8 height 8
click at [325, 169] on icon at bounding box center [325, 169] width 10 height 10
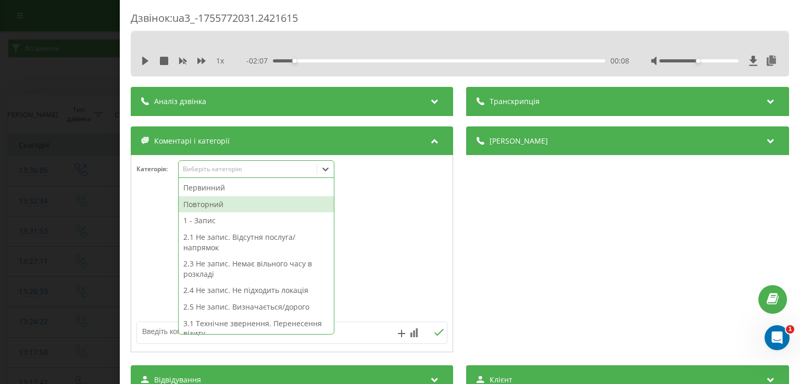
click at [263, 201] on div "Повторний" at bounding box center [256, 204] width 155 height 17
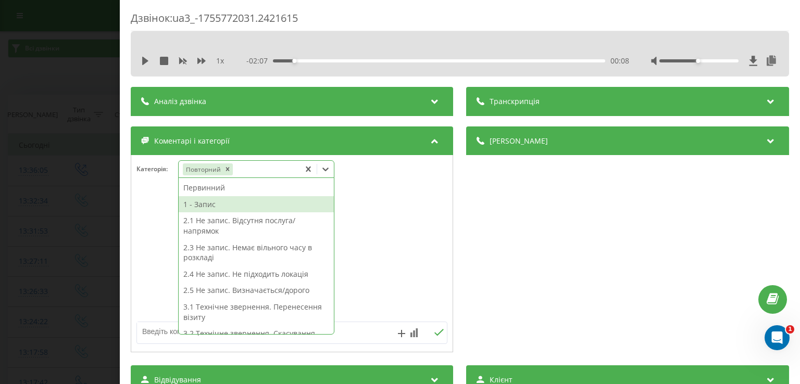
click at [252, 199] on div "1 - Запис" at bounding box center [256, 204] width 155 height 17
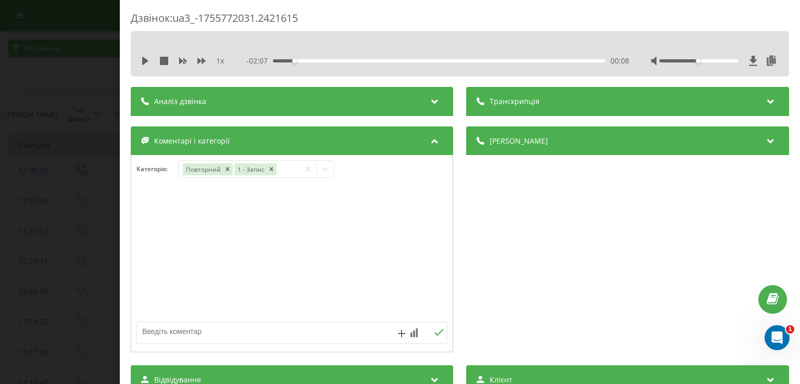
click at [80, 183] on div "Дзвінок : ua3_-1755772031.2421615 1 x - 02:07 00:08 00:08 Транскрипція Для AI-а…" at bounding box center [400, 192] width 800 height 384
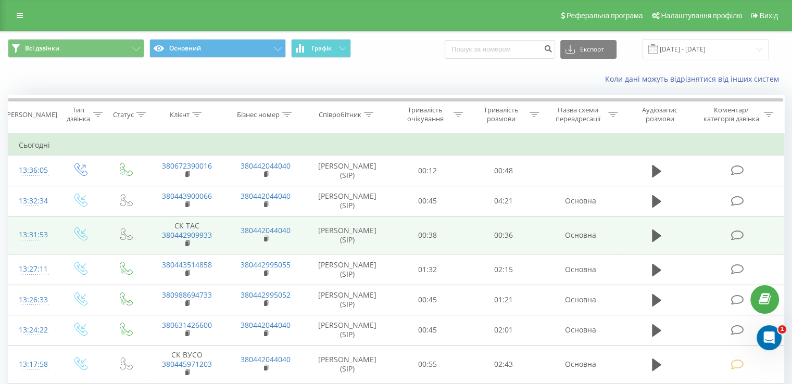
click at [732, 235] on icon at bounding box center [737, 235] width 13 height 11
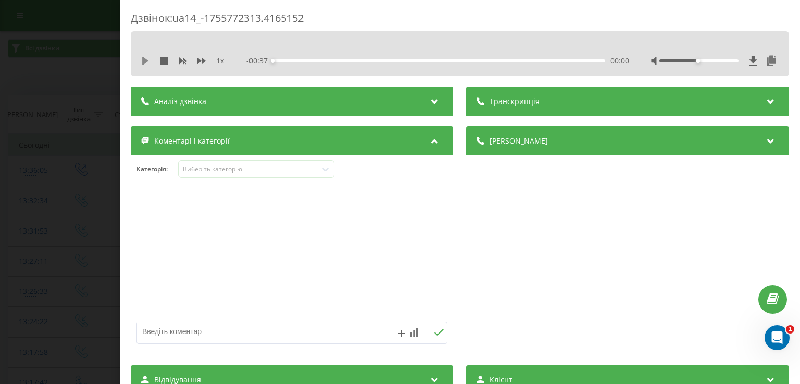
click at [142, 60] on icon at bounding box center [145, 61] width 8 height 8
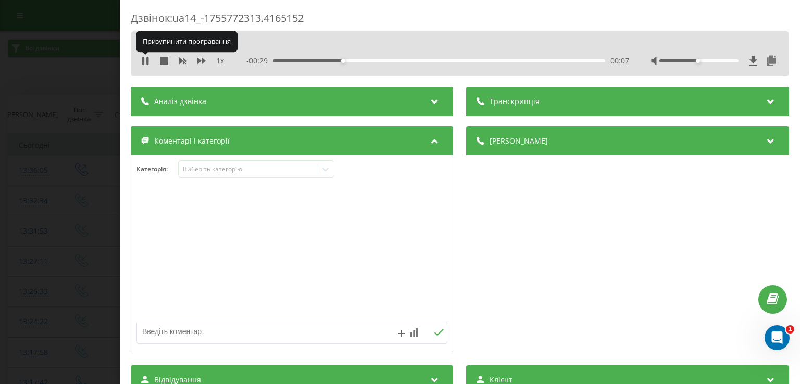
click at [142, 60] on icon at bounding box center [145, 61] width 8 height 8
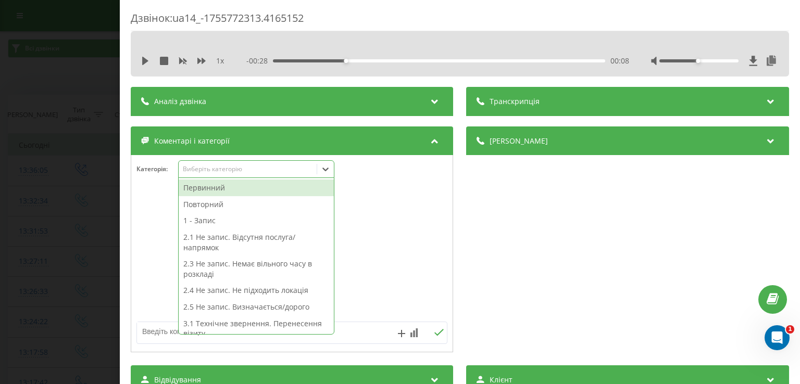
click at [332, 171] on div at bounding box center [325, 169] width 17 height 17
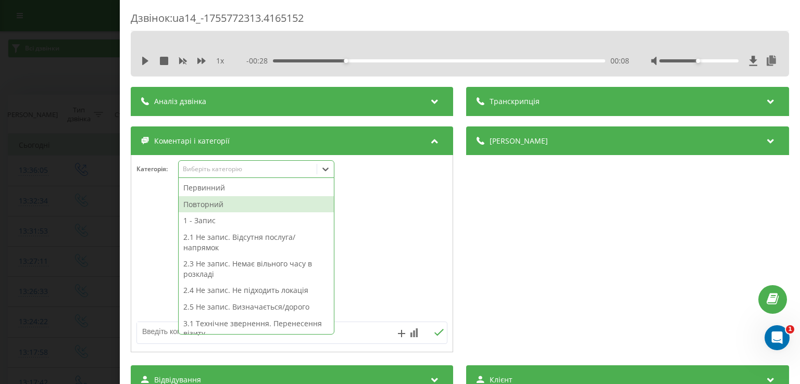
click at [262, 206] on div "Повторний" at bounding box center [256, 204] width 155 height 17
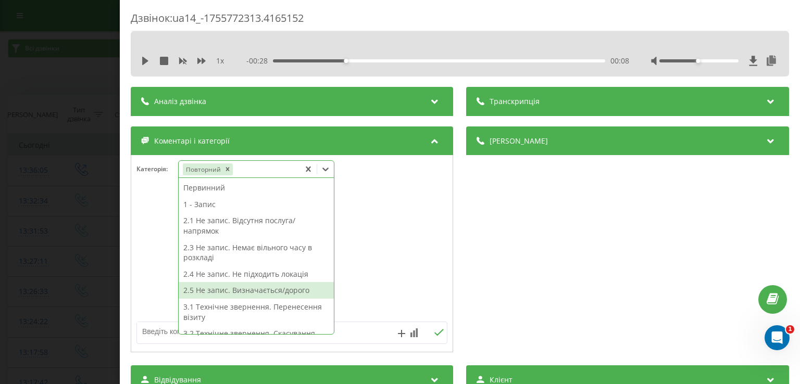
click at [265, 289] on div "2.5 Не запис. Визначається/дорого" at bounding box center [256, 290] width 155 height 17
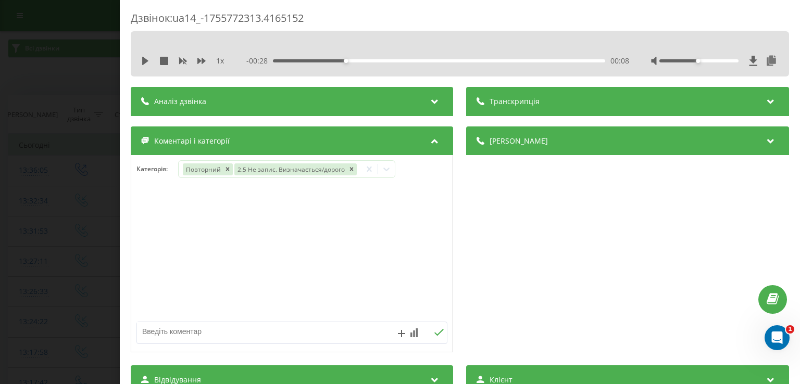
click at [73, 226] on div "Дзвінок : ua14_-1755772313.4165152 1 x - 00:28 00:08 00:08 Транскрипція Для AI-…" at bounding box center [400, 192] width 800 height 384
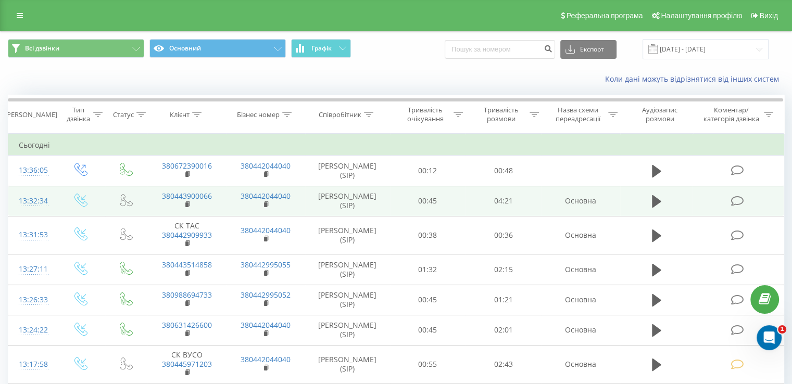
click at [732, 201] on icon at bounding box center [737, 201] width 13 height 11
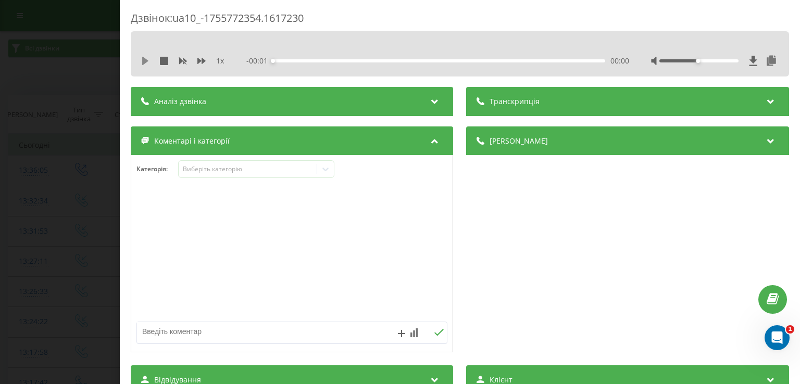
click at [146, 57] on icon at bounding box center [145, 61] width 8 height 8
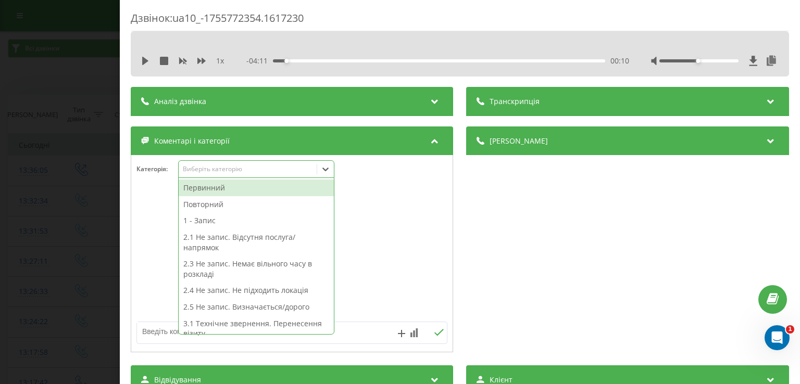
click at [331, 173] on icon at bounding box center [325, 169] width 10 height 10
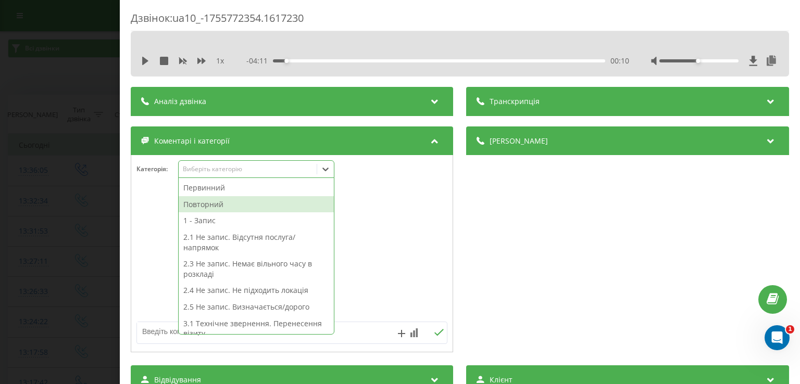
click at [269, 203] on div "Повторний" at bounding box center [256, 204] width 155 height 17
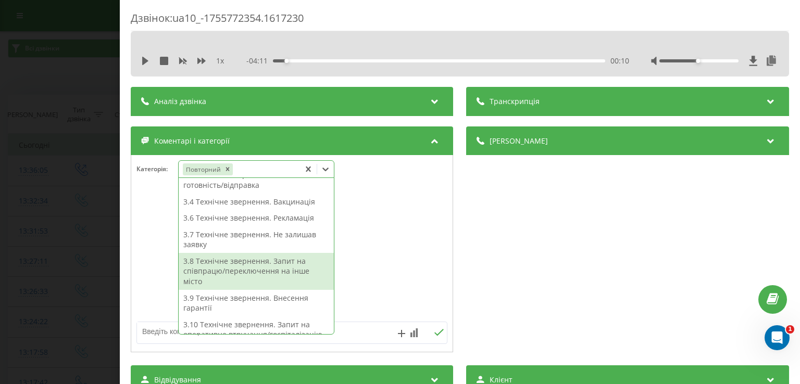
scroll to position [184, 0]
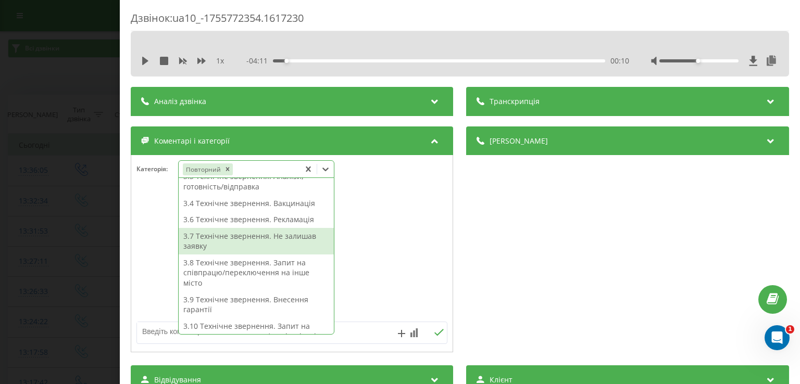
click at [288, 234] on div "3.7 Технічне звернення. Не залишав заявку" at bounding box center [256, 241] width 155 height 27
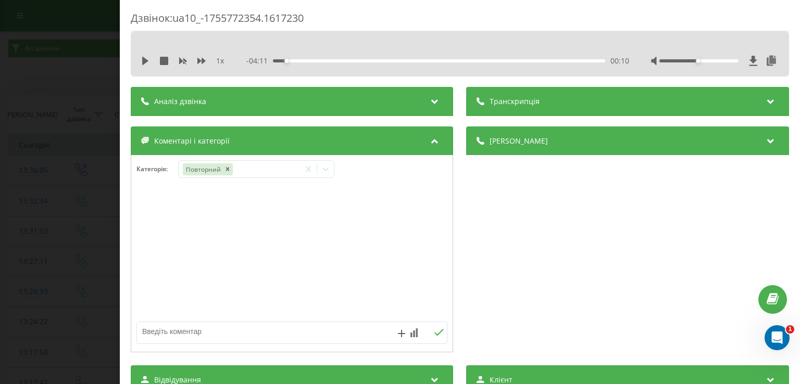
click at [148, 248] on div at bounding box center [291, 254] width 321 height 125
click at [190, 326] on textarea at bounding box center [261, 331] width 248 height 19
type textarea "ск уточ по запису"
click at [60, 178] on div "Дзвінок : ua10_-1755772354.1617230 1 x - 04:11 00:10 00:10 Транскрипція Для AI-…" at bounding box center [400, 192] width 800 height 384
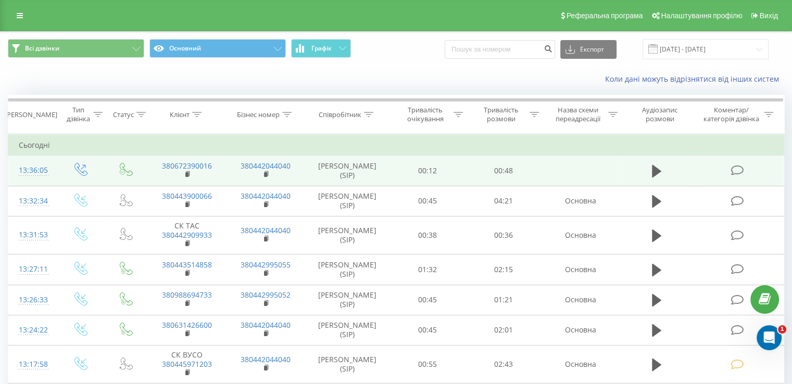
click at [742, 172] on icon at bounding box center [737, 170] width 13 height 11
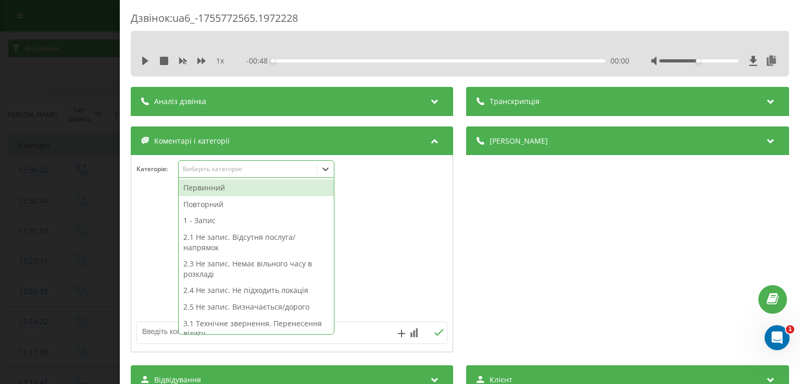
click at [326, 174] on icon at bounding box center [325, 169] width 10 height 10
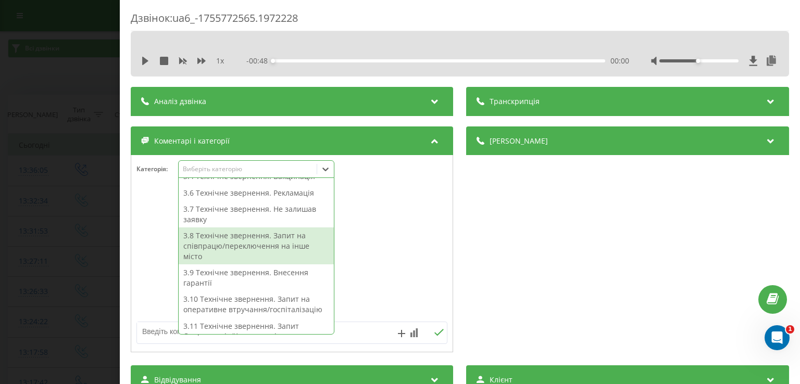
scroll to position [225, 0]
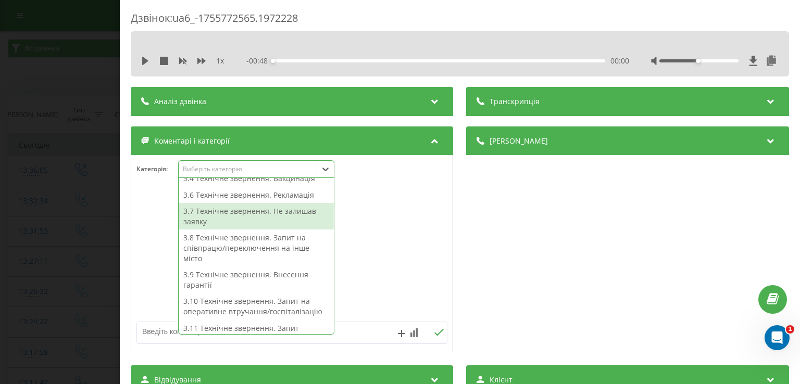
click at [271, 222] on div "3.7 Технічне звернення. Не залишав заявку" at bounding box center [256, 216] width 155 height 27
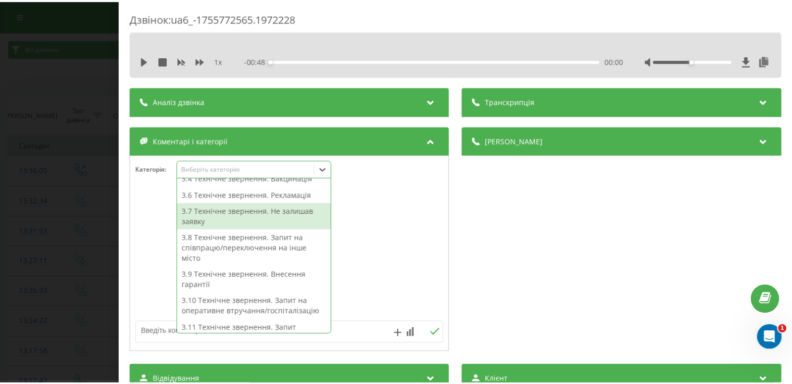
scroll to position [167, 0]
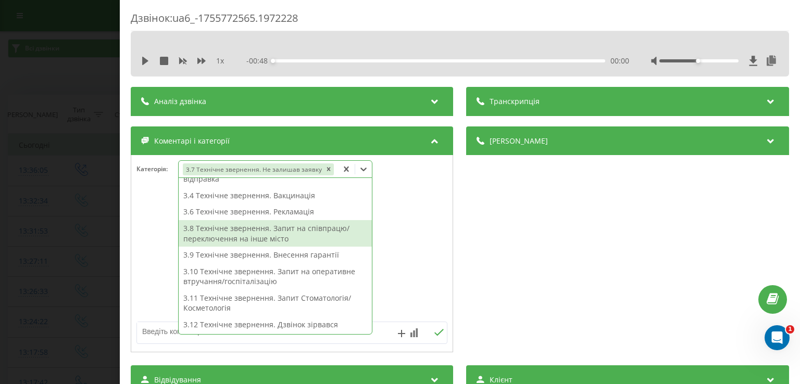
click at [152, 255] on div at bounding box center [291, 254] width 321 height 125
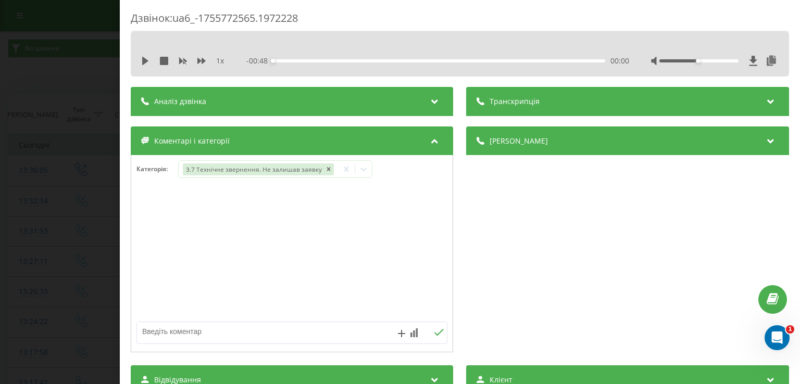
click at [201, 332] on textarea at bounding box center [261, 331] width 248 height 19
type textarea "внітрішній дзвінок"
click at [89, 286] on div "Дзвінок : ua6_-1755772565.1972228 1 x - 00:48 00:00 00:00 Транскрипція Для AI-а…" at bounding box center [400, 192] width 800 height 384
